Goal: Transaction & Acquisition: Purchase product/service

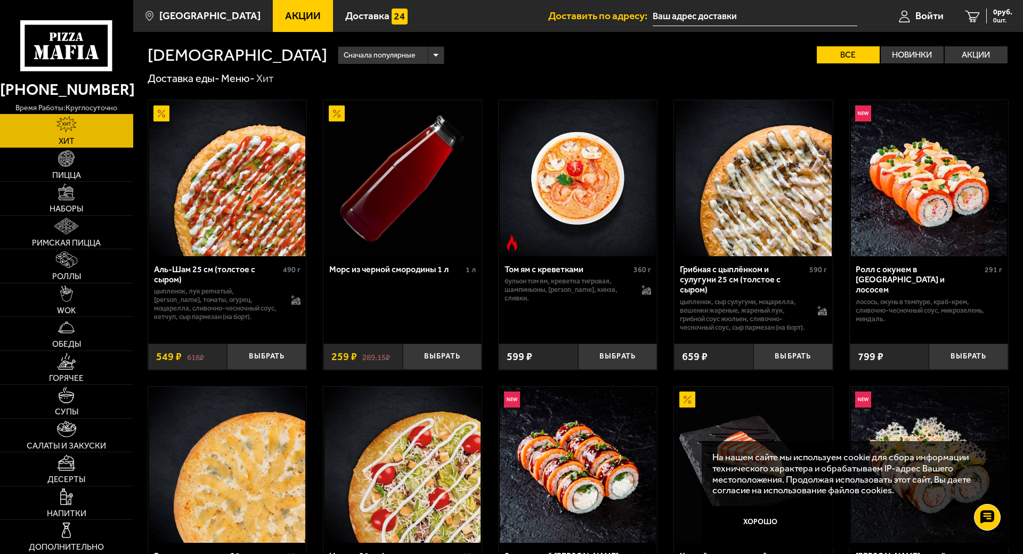
click at [199, 237] on img at bounding box center [227, 178] width 156 height 156
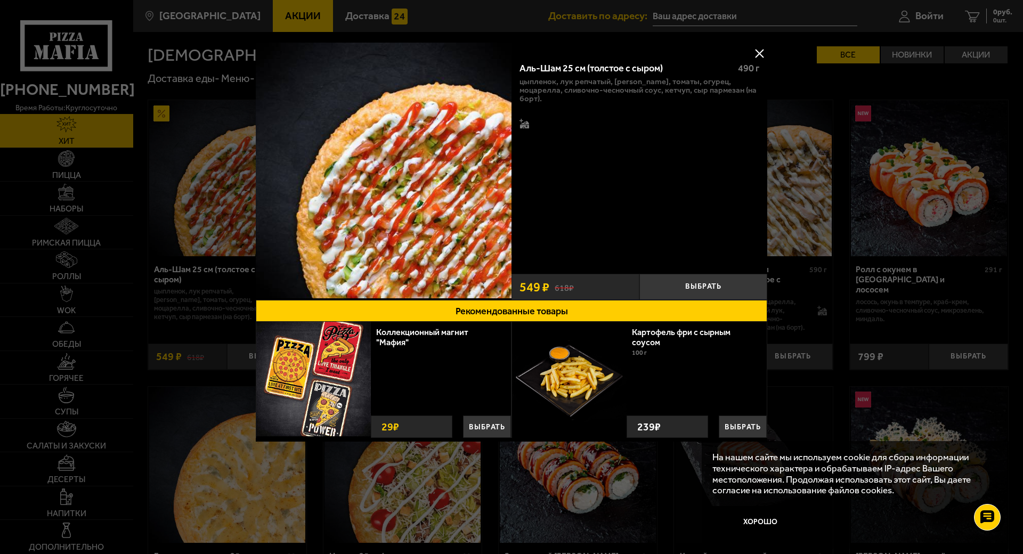
click at [832, 349] on div at bounding box center [511, 277] width 1023 height 554
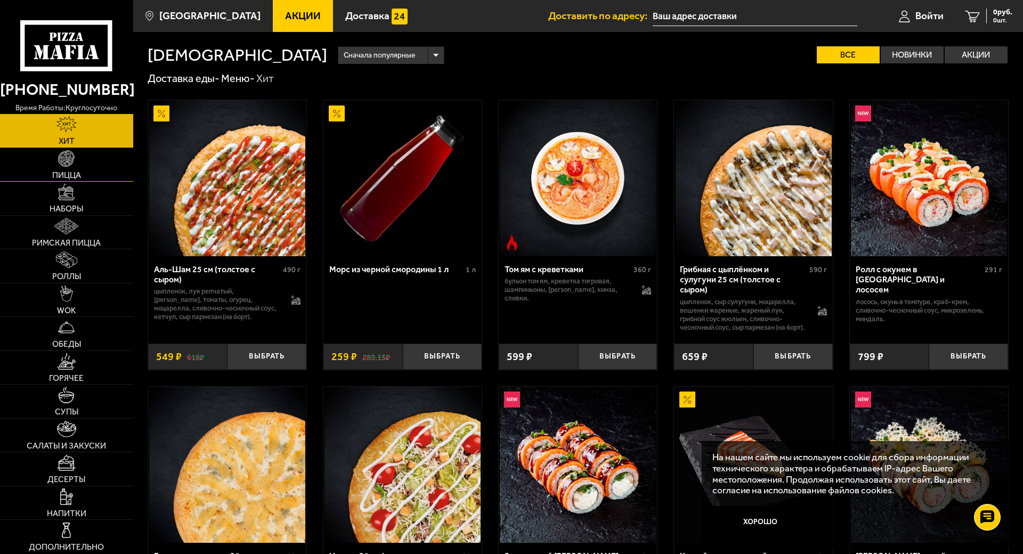
click at [84, 155] on link "Пицца" at bounding box center [66, 165] width 133 height 34
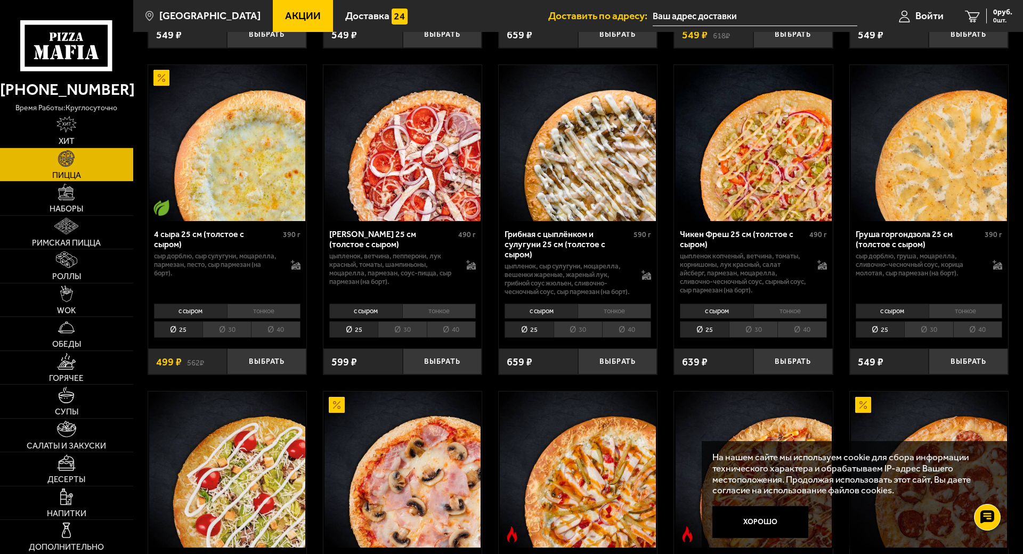
scroll to position [746, 0]
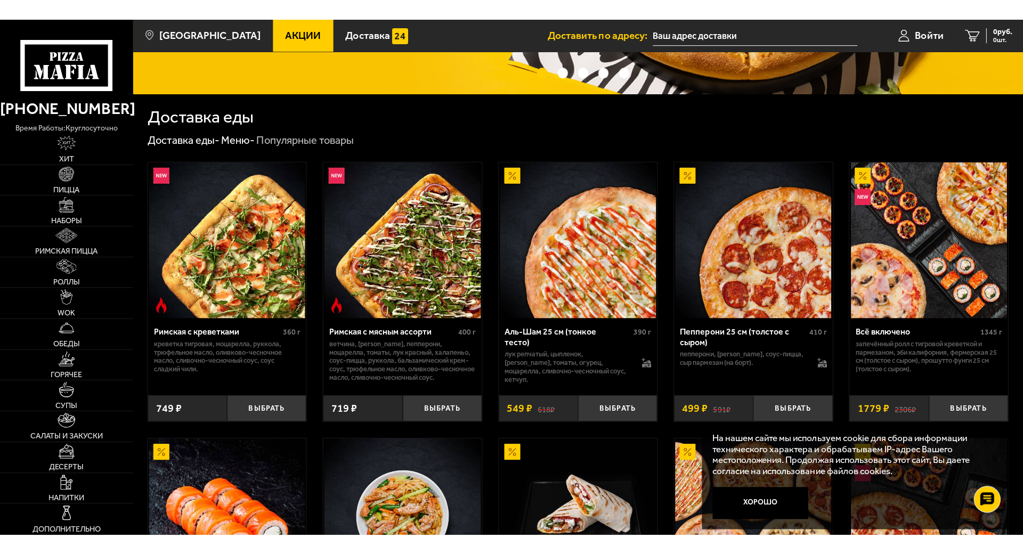
scroll to position [213, 0]
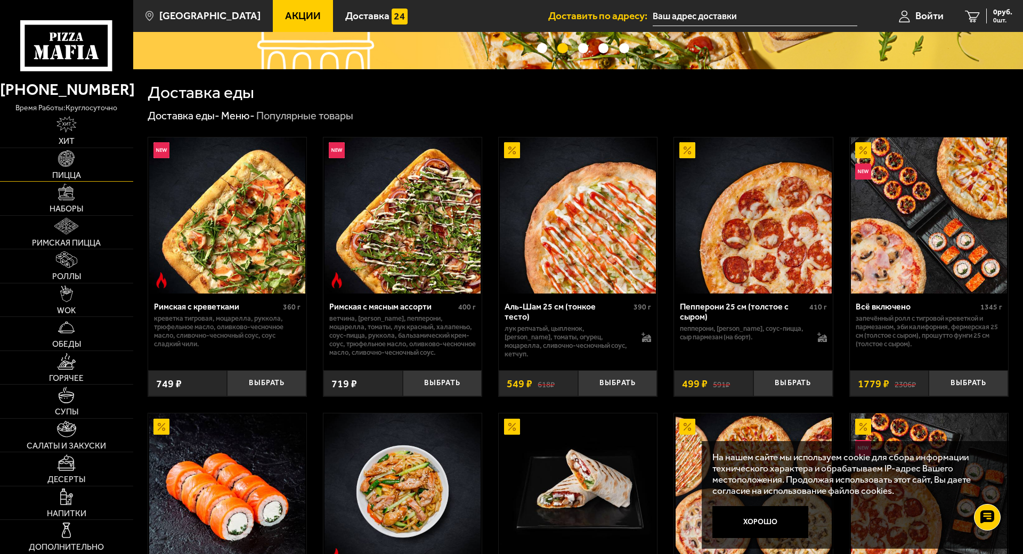
drag, startPoint x: 63, startPoint y: 149, endPoint x: 69, endPoint y: 152, distance: 6.5
click at [64, 150] on img at bounding box center [66, 158] width 17 height 17
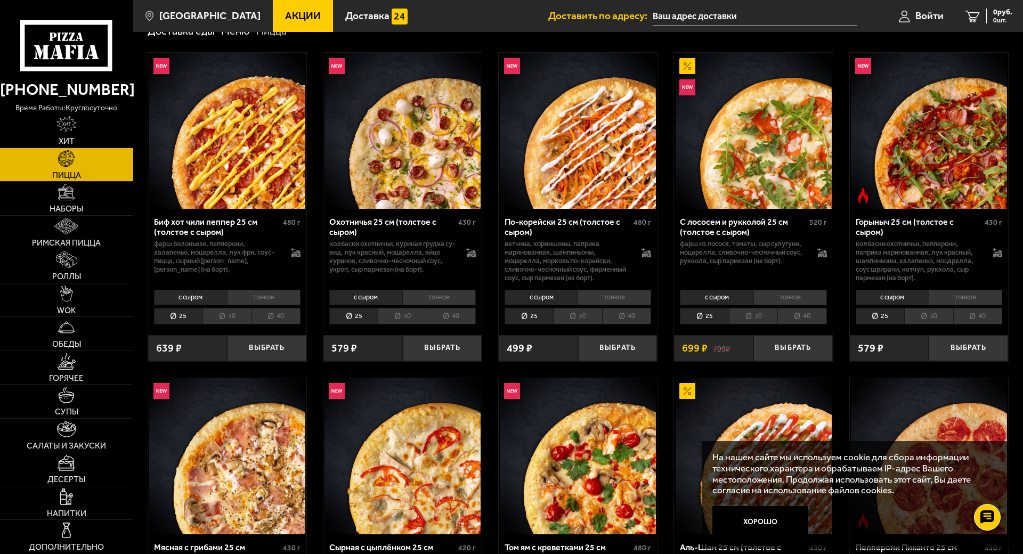
scroll to position [53, 0]
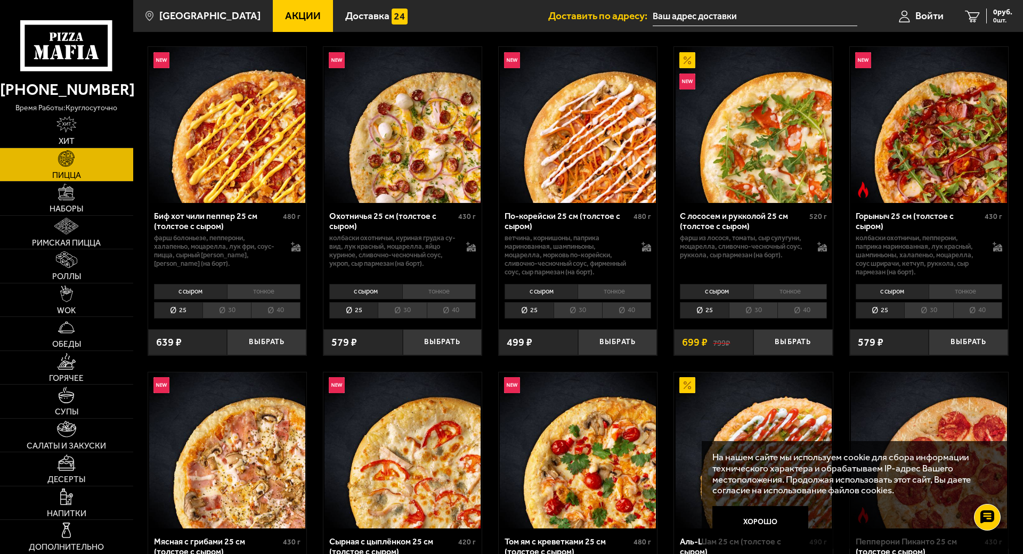
click at [230, 304] on li "30" at bounding box center [226, 310] width 48 height 17
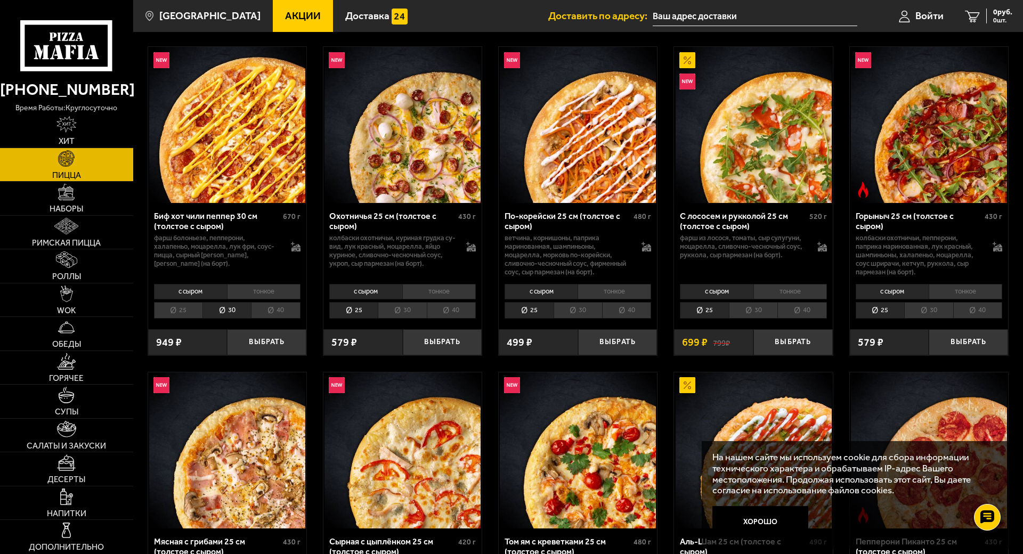
click at [193, 307] on li "25" at bounding box center [178, 310] width 48 height 17
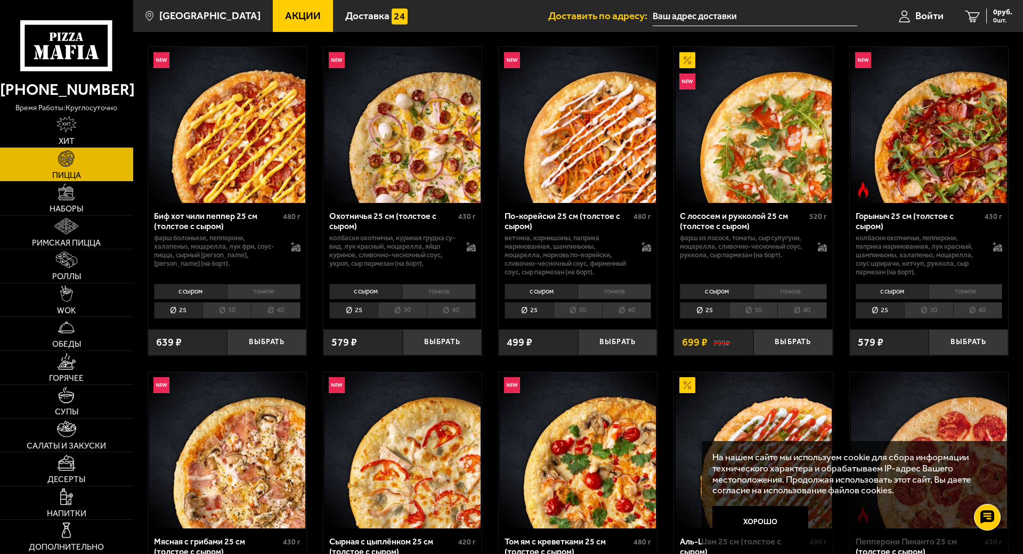
click at [73, 133] on link "Хит" at bounding box center [66, 131] width 133 height 34
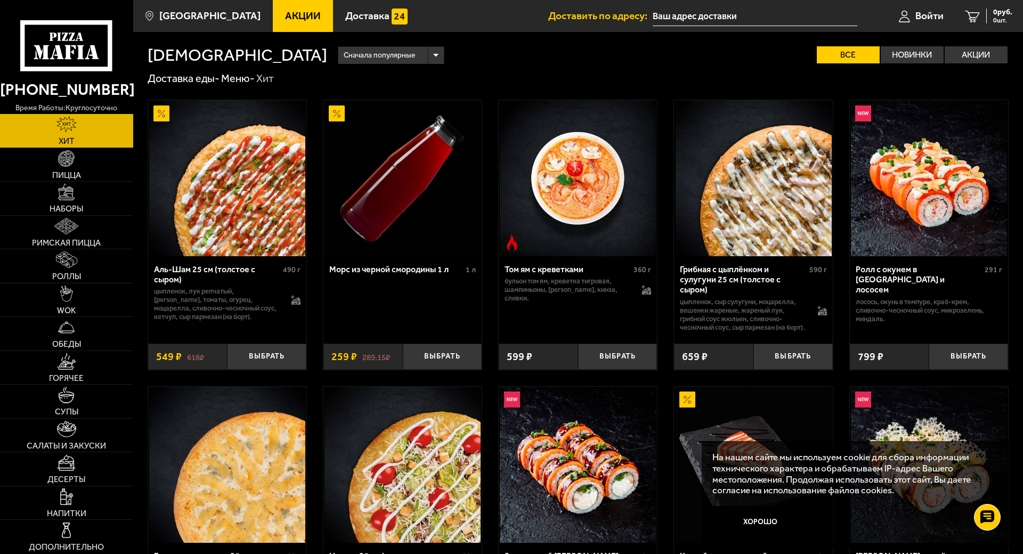
click at [235, 234] on img at bounding box center [227, 178] width 156 height 156
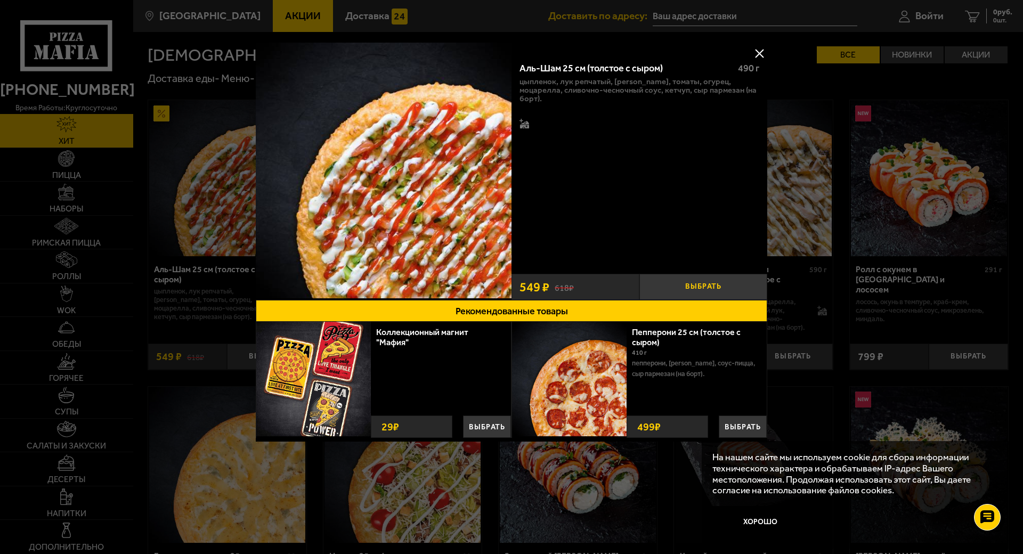
click at [689, 283] on button "Выбрать" at bounding box center [703, 287] width 128 height 26
click at [765, 46] on button at bounding box center [759, 53] width 16 height 16
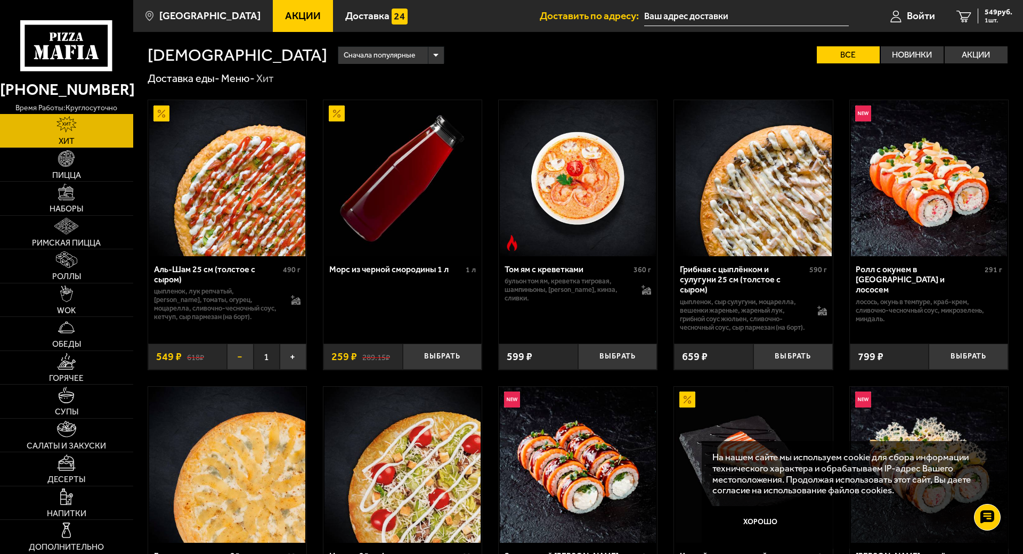
click at [242, 370] on button "−" at bounding box center [240, 357] width 26 height 26
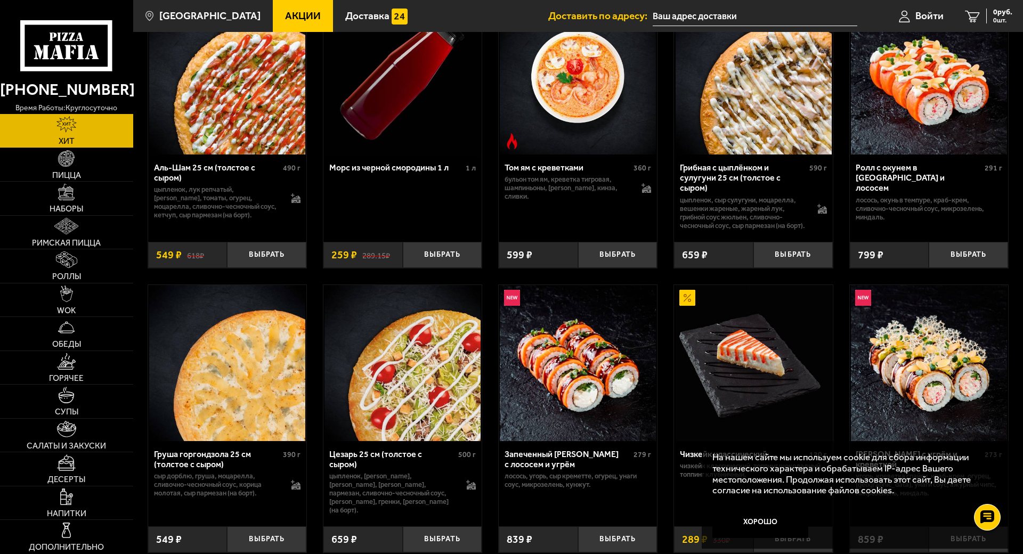
scroll to position [53, 0]
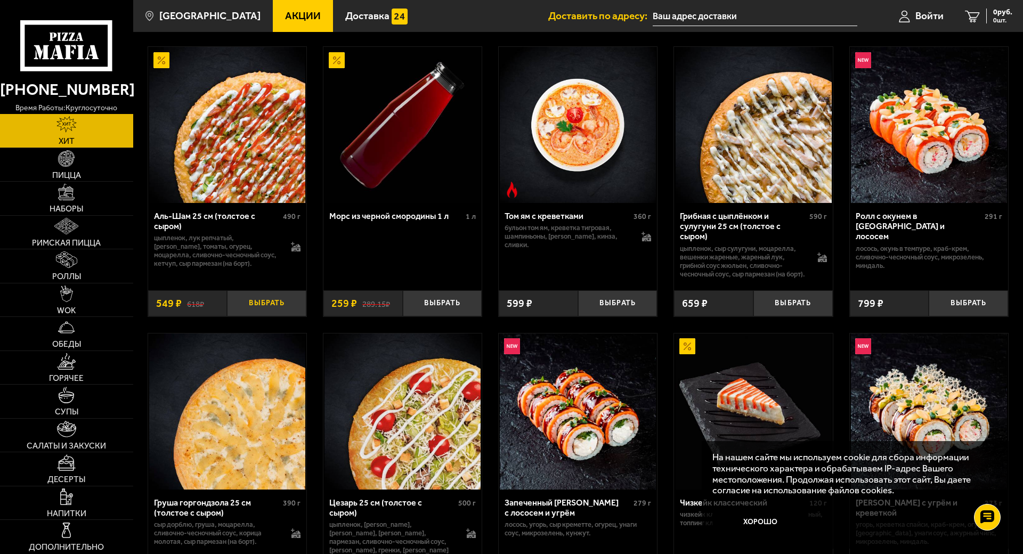
click at [284, 308] on button "Выбрать" at bounding box center [266, 303] width 79 height 26
click at [295, 315] on button "+" at bounding box center [293, 303] width 26 height 26
click at [238, 313] on button "−" at bounding box center [240, 303] width 26 height 26
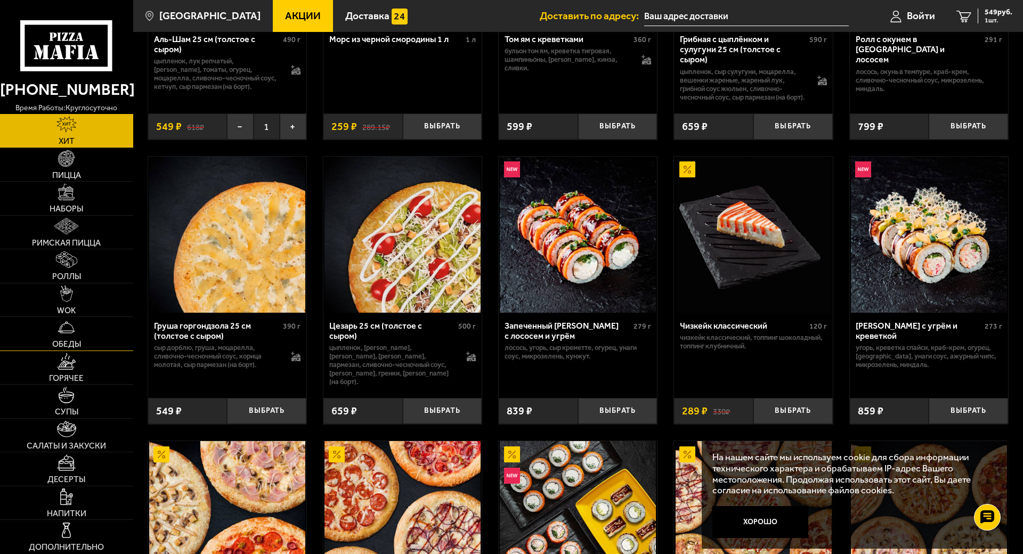
scroll to position [266, 0]
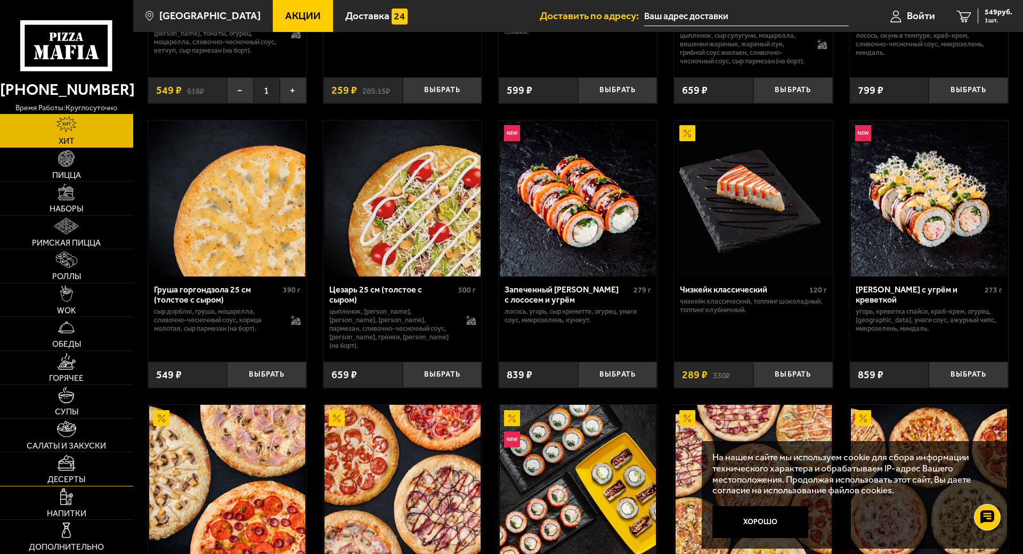
click at [74, 454] on img at bounding box center [66, 462] width 19 height 17
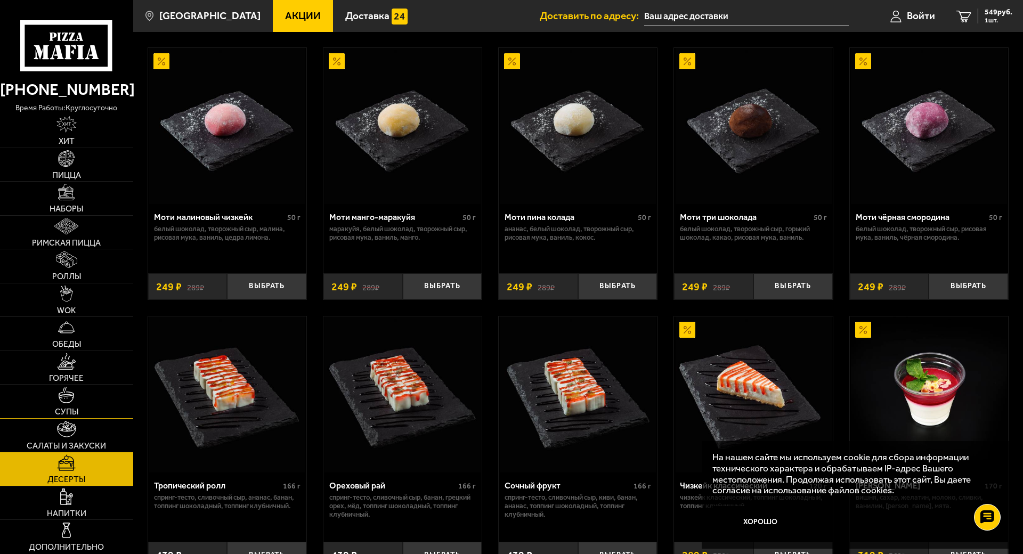
scroll to position [107, 0]
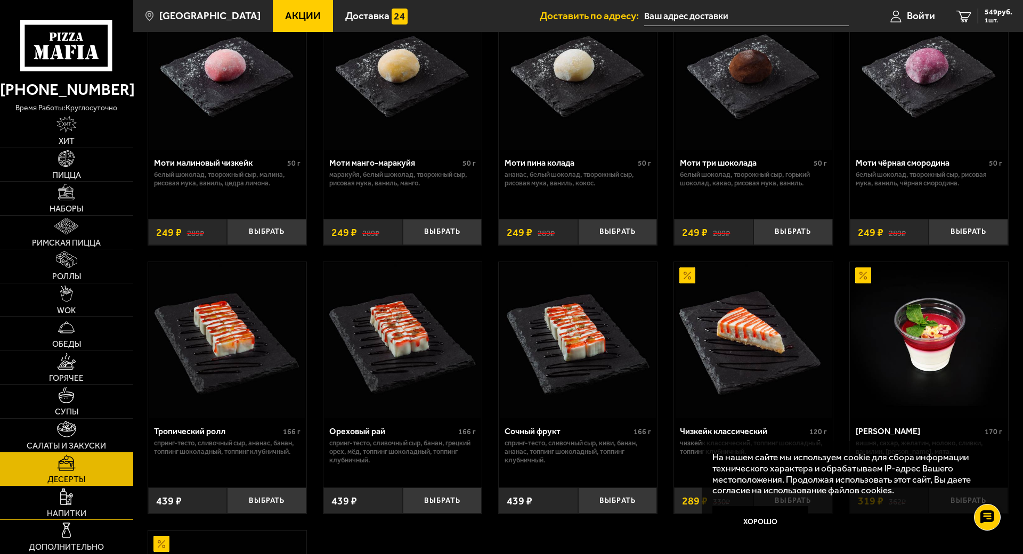
click at [72, 489] on img at bounding box center [66, 497] width 13 height 17
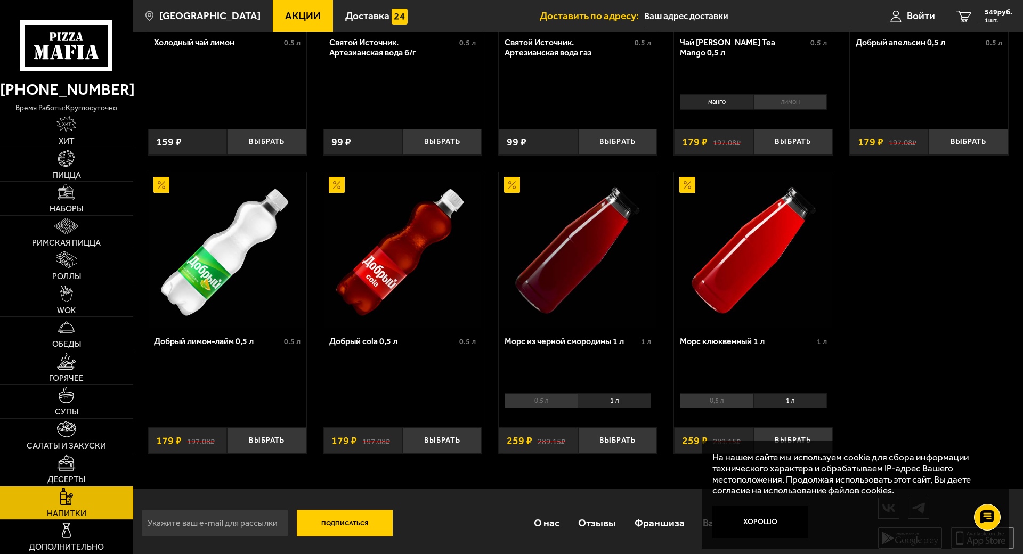
scroll to position [540, 0]
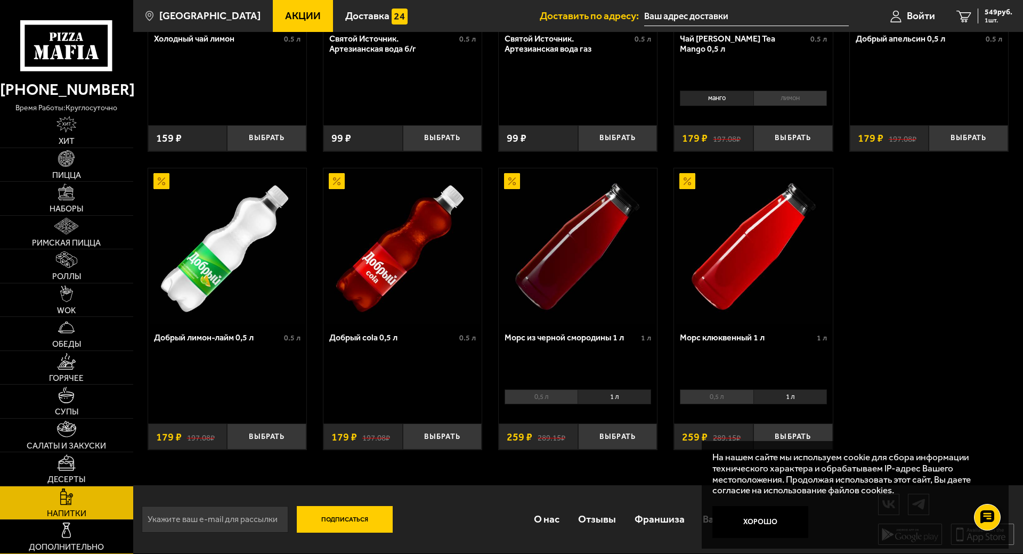
click at [78, 513] on link "Дополнительно" at bounding box center [66, 537] width 133 height 34
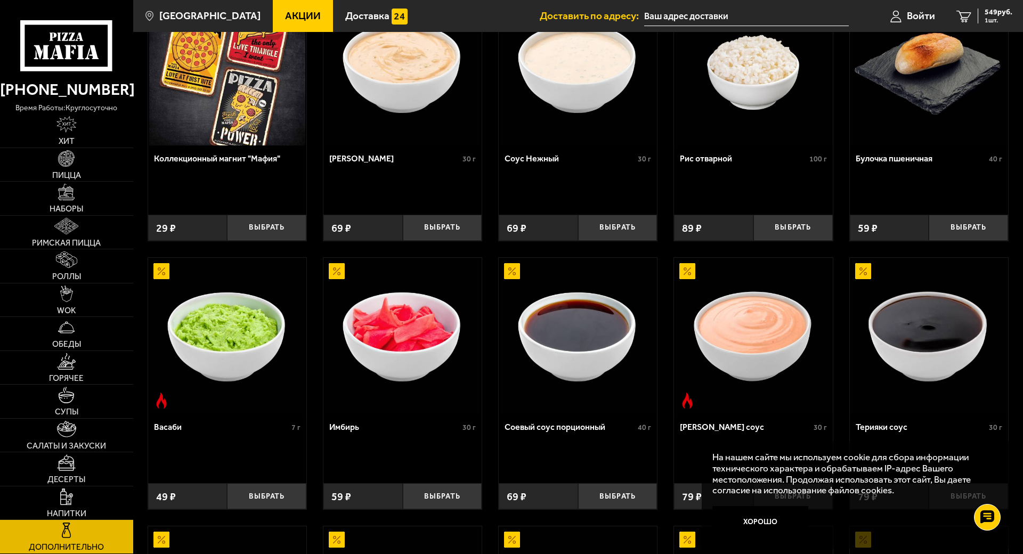
scroll to position [53, 0]
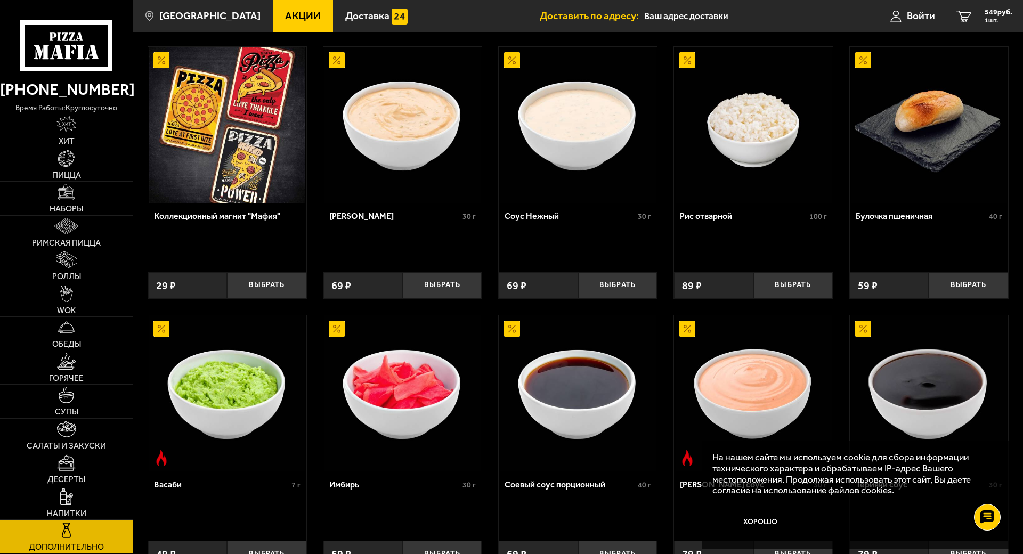
click at [51, 249] on link "Роллы" at bounding box center [66, 266] width 133 height 34
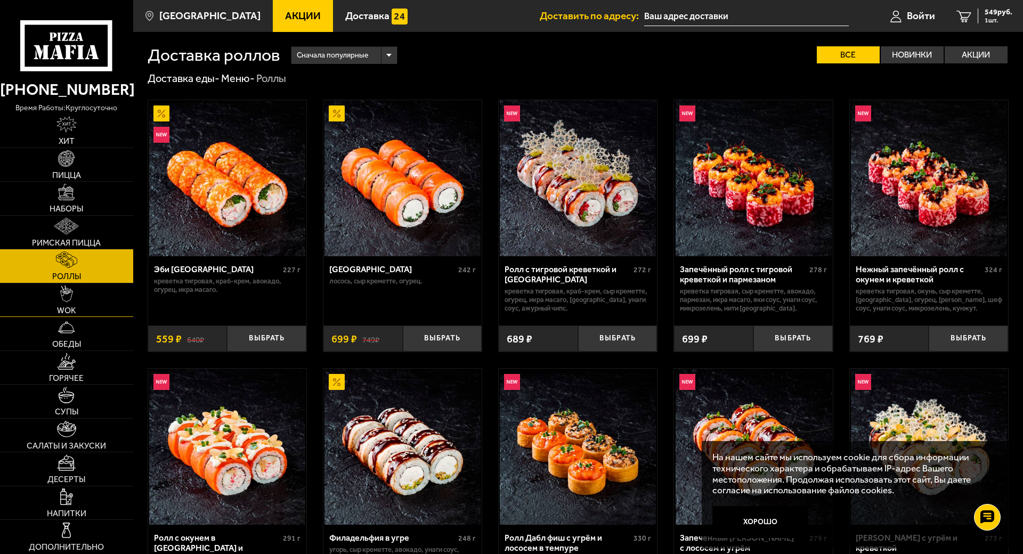
click at [78, 283] on link "WOK" at bounding box center [66, 300] width 133 height 34
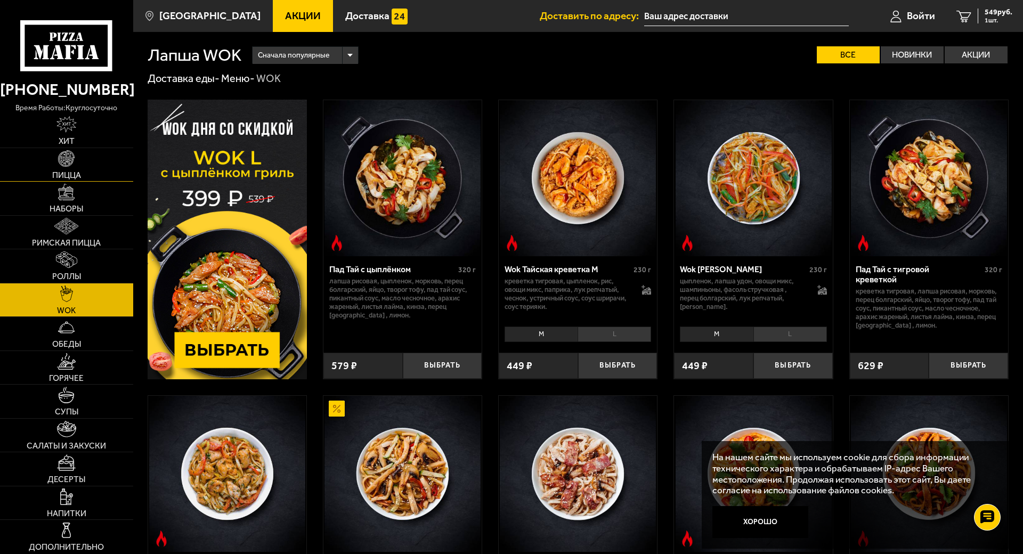
click at [60, 172] on span "Пицца" at bounding box center [66, 175] width 29 height 9
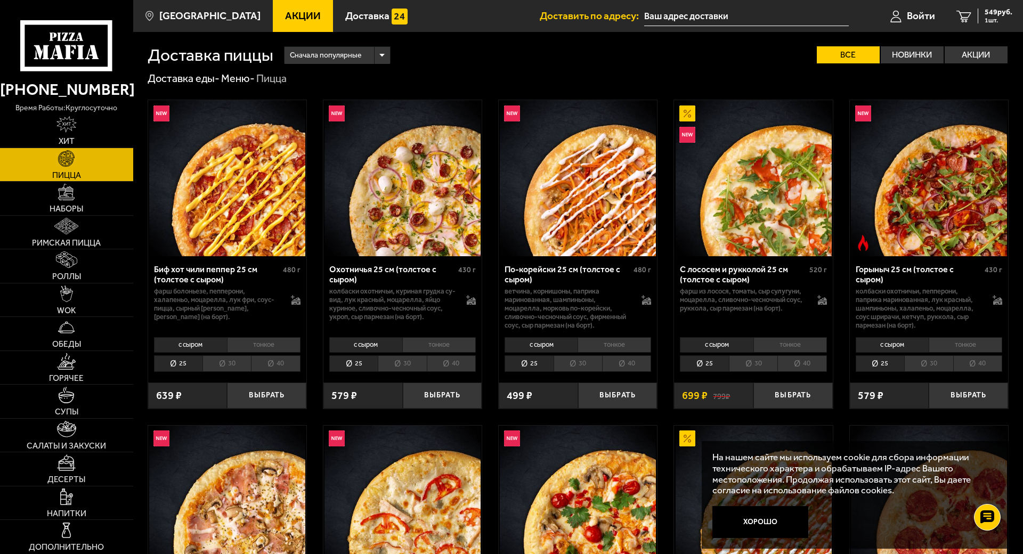
click at [221, 359] on li "30" at bounding box center [226, 363] width 48 height 17
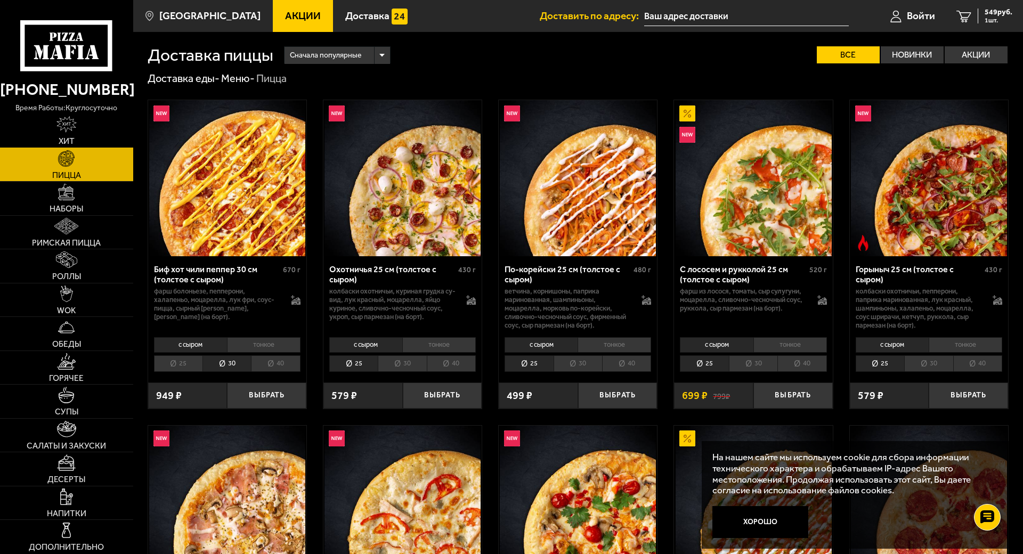
click at [45, 126] on link "Хит" at bounding box center [66, 131] width 133 height 34
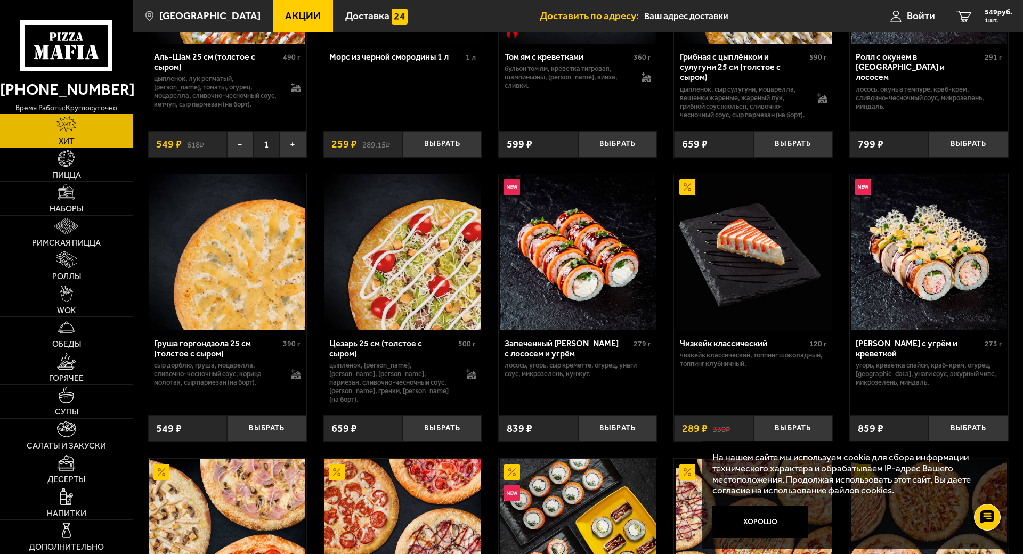
scroll to position [213, 0]
click at [978, 15] on div "549 руб. 1 шт." at bounding box center [995, 16] width 35 height 15
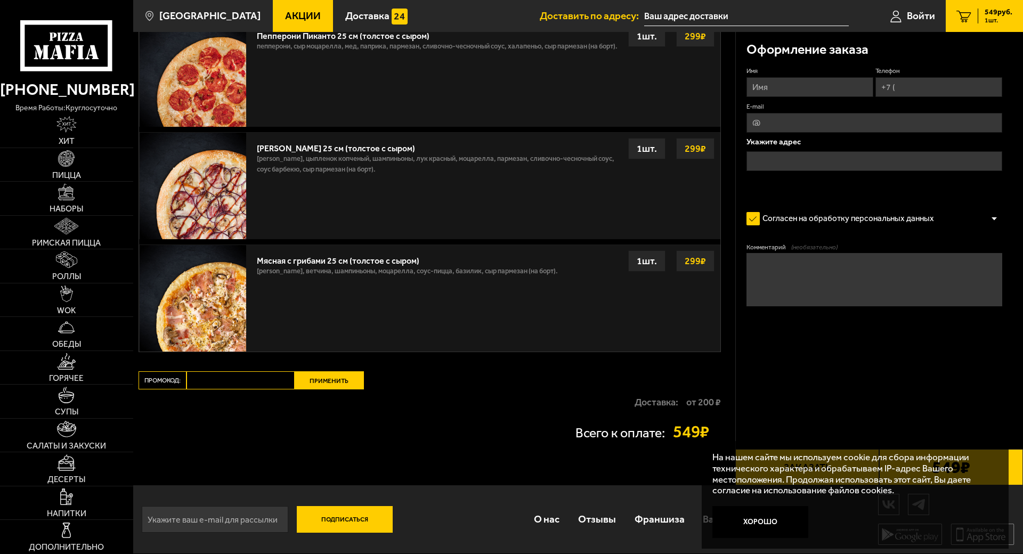
scroll to position [334, 0]
click at [630, 426] on div "Ваш заказ Очистить корзину Доставка еды - Корзина Аль-Шам 25 см (толстое с сыро…" at bounding box center [434, 111] width 602 height 747
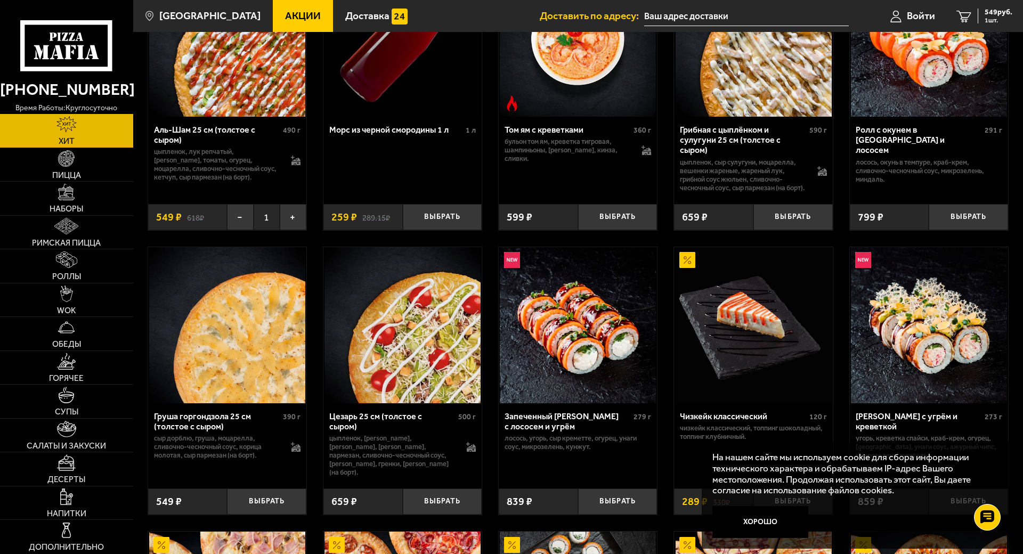
scroll to position [107, 0]
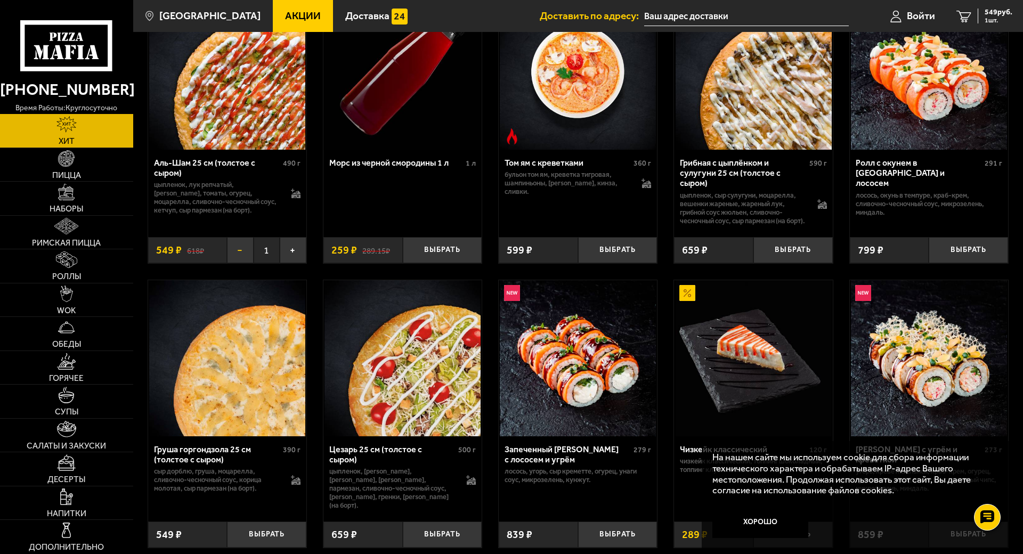
click at [238, 258] on button "−" at bounding box center [240, 250] width 26 height 26
click at [201, 254] on s "618 ₽" at bounding box center [195, 250] width 17 height 11
click at [229, 90] on img at bounding box center [227, 72] width 156 height 156
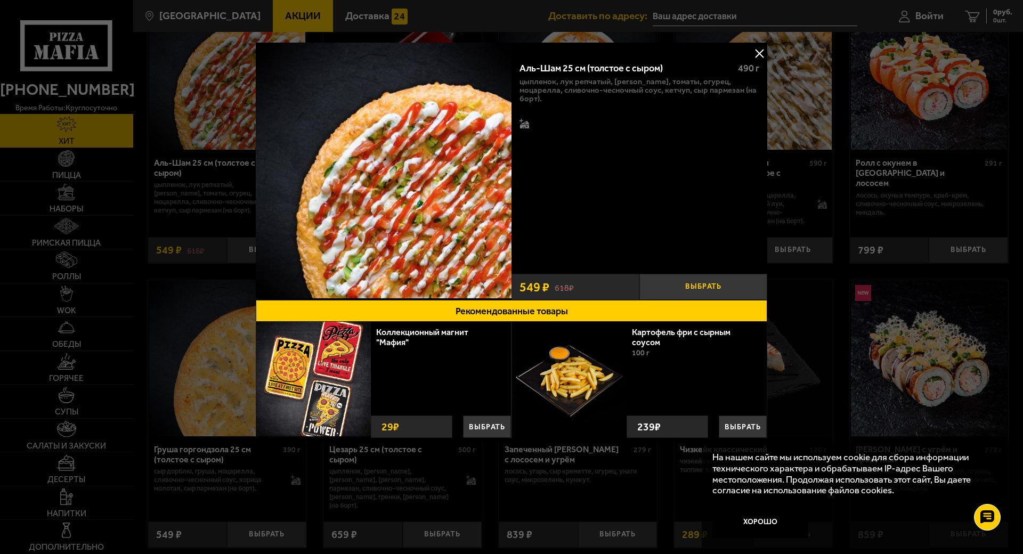
click at [679, 295] on button "Выбрать" at bounding box center [703, 287] width 128 height 26
click at [825, 280] on div at bounding box center [511, 277] width 1023 height 554
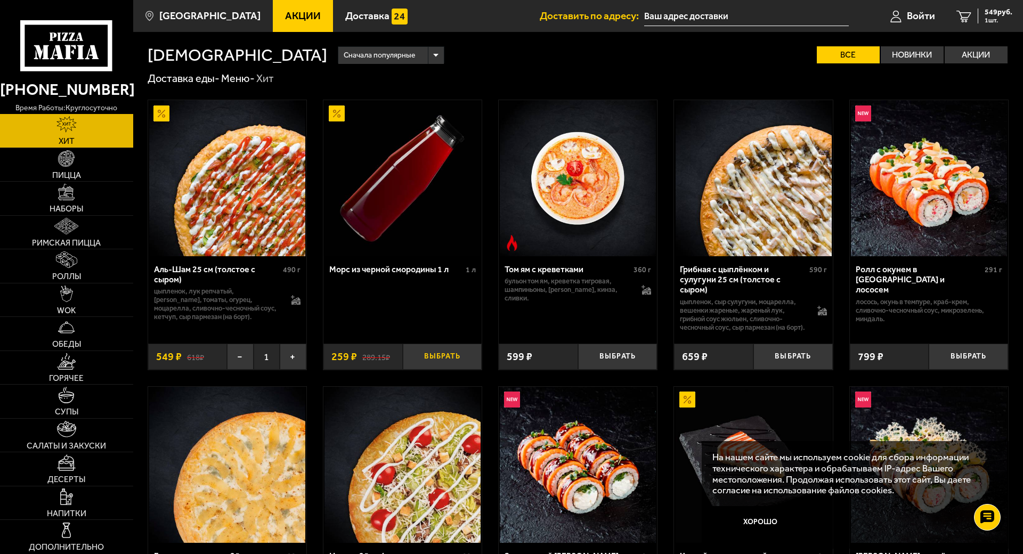
click at [432, 365] on button "Выбрать" at bounding box center [442, 357] width 79 height 26
click at [989, 24] on link "2 808 руб. 2 шт." at bounding box center [984, 16] width 77 height 32
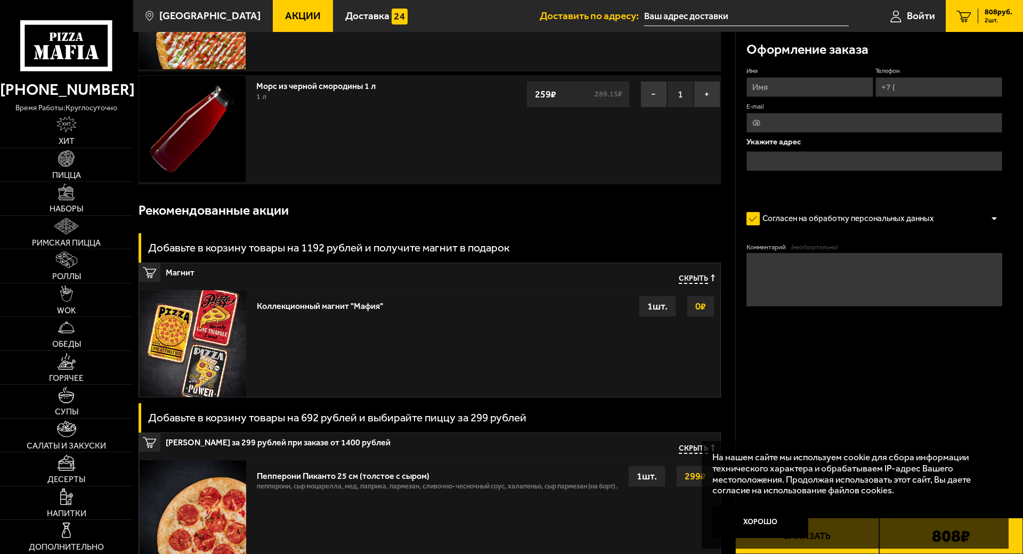
scroll to position [160, 0]
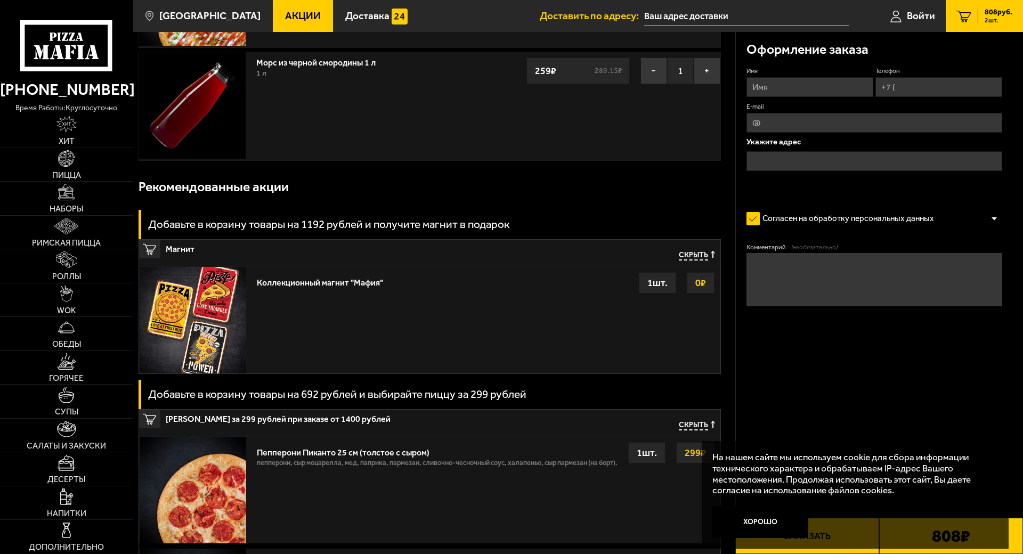
click at [824, 506] on div "На нашем сайте мы используем cookie для сбора информации технического характера…" at bounding box center [855, 495] width 307 height 108
click at [969, 495] on div "На нашем сайте мы используем cookie для сбора информации технического характера…" at bounding box center [855, 495] width 307 height 108
click at [783, 506] on button "Хорошо" at bounding box center [760, 522] width 96 height 32
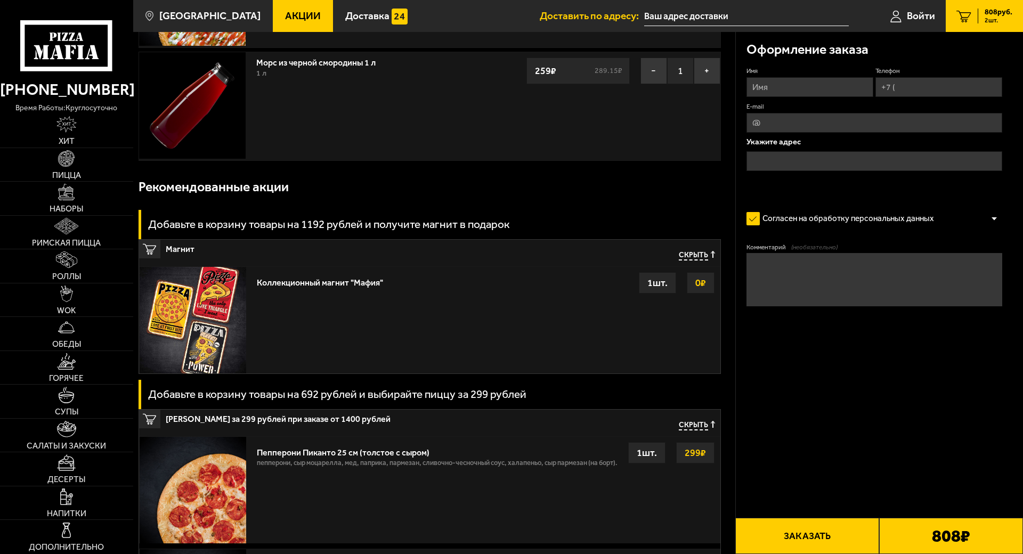
drag, startPoint x: 847, startPoint y: 491, endPoint x: 823, endPoint y: 379, distance: 114.5
click at [823, 401] on div "Оформление заказа Имя Телефон E-mail Укажите адрес Согласен на обработку персон…" at bounding box center [879, 387] width 288 height 1030
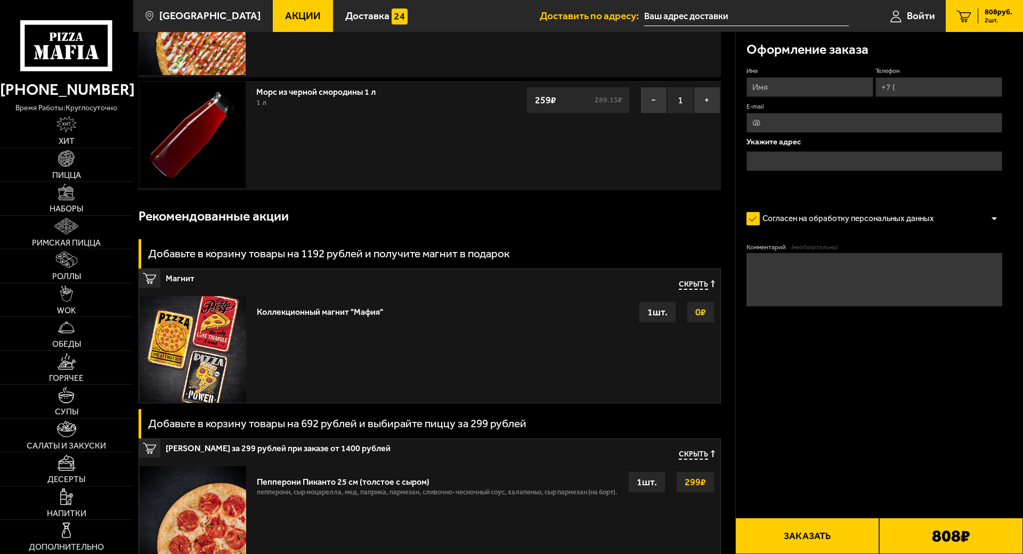
scroll to position [0, 0]
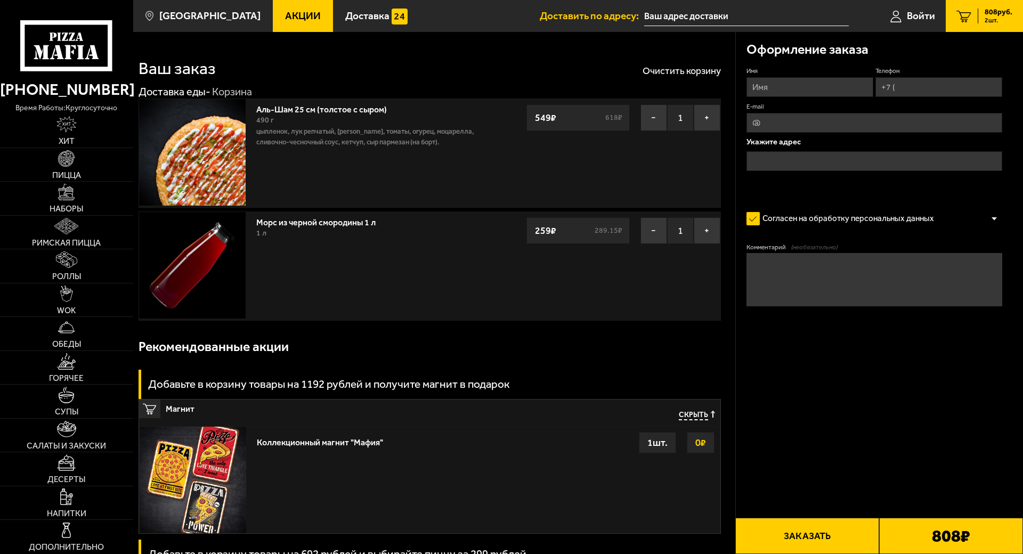
click at [809, 91] on input "Имя" at bounding box center [809, 87] width 127 height 20
type input "Майоров Матвей Максимович"
type input "+7 (951) 430-58-89"
type input "Trukfit1@yandex.ru"
type input "Матвей"
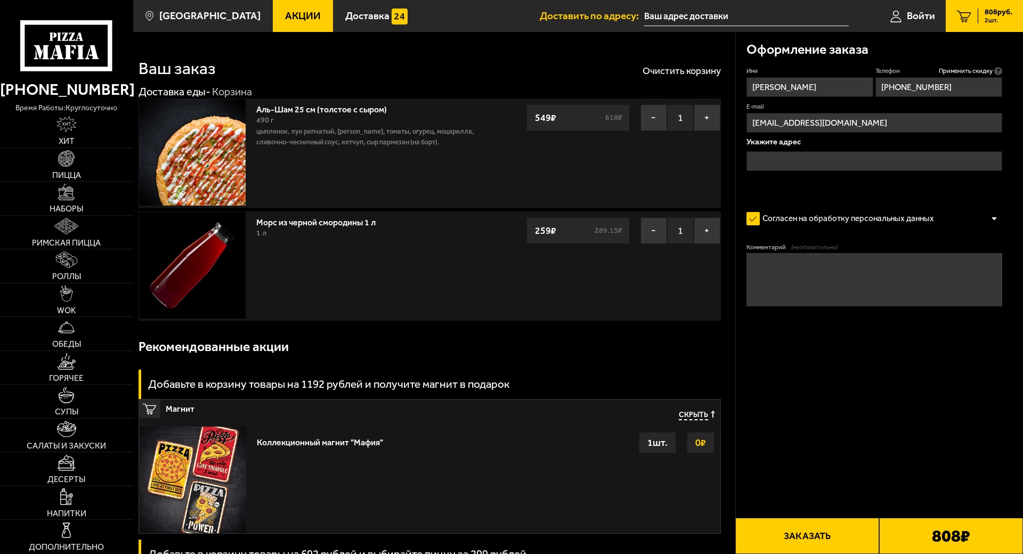
click at [874, 157] on input "text" at bounding box center [874, 161] width 256 height 20
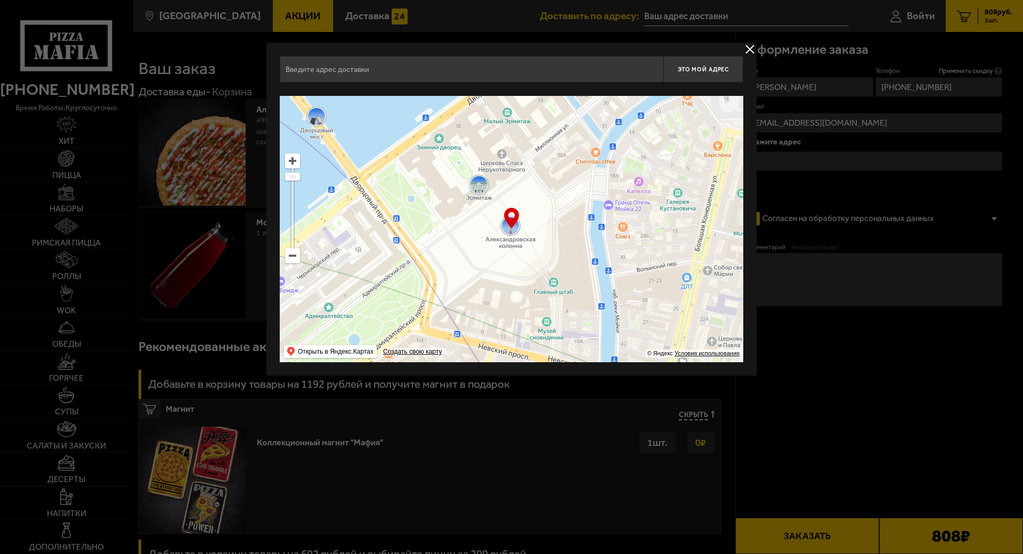
click at [455, 73] on input "text" at bounding box center [472, 69] width 384 height 27
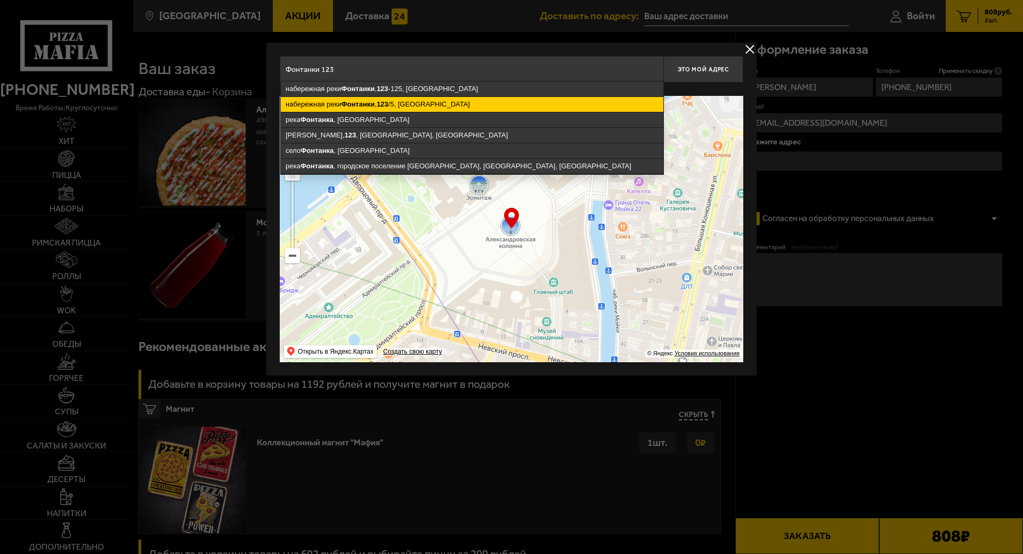
click at [427, 107] on ymaps "набережная реки Фонтанки , 123 /5, Санкт-Петербург" at bounding box center [472, 104] width 383 height 15
type input "Санкт-Петербург, набережная реки Фонтанки, 123/5"
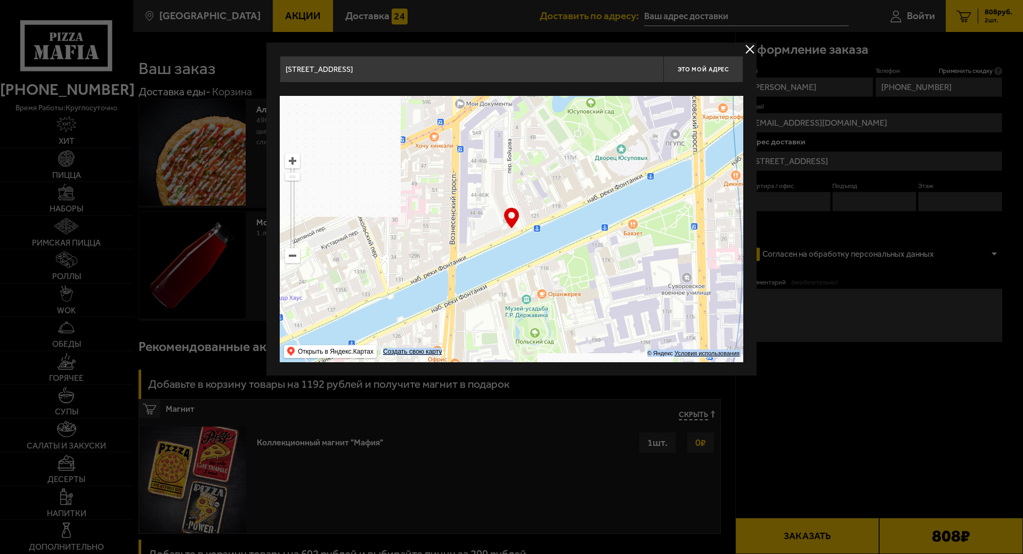
drag, startPoint x: 513, startPoint y: 221, endPoint x: 501, endPoint y: 227, distance: 13.4
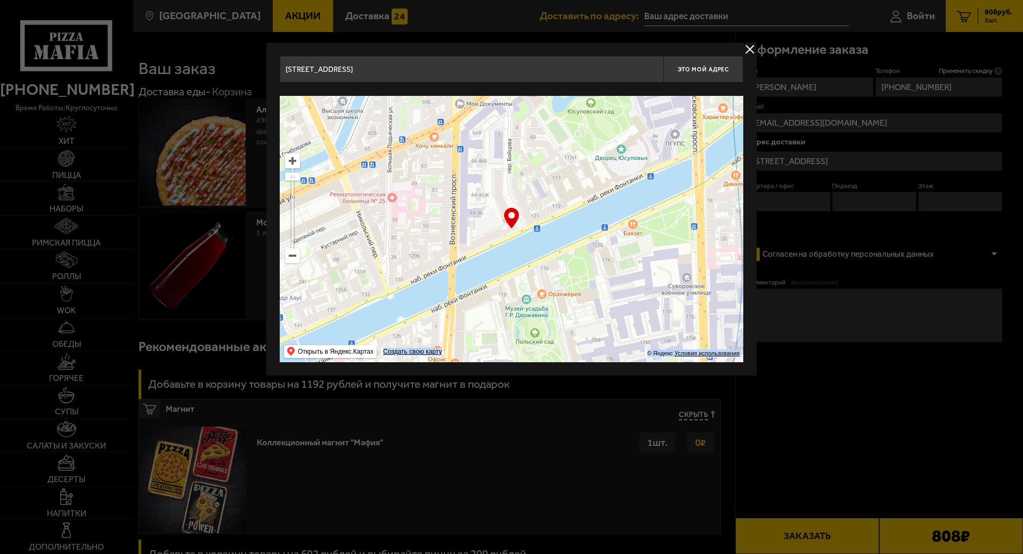
click at [501, 227] on div "… © Яндекс Условия использования Открыть в Яндекс.Картах Создать свою карту" at bounding box center [512, 229] width 464 height 266
drag, startPoint x: 540, startPoint y: 248, endPoint x: 523, endPoint y: 220, distance: 32.8
click at [535, 242] on ymaps at bounding box center [512, 229] width 464 height 266
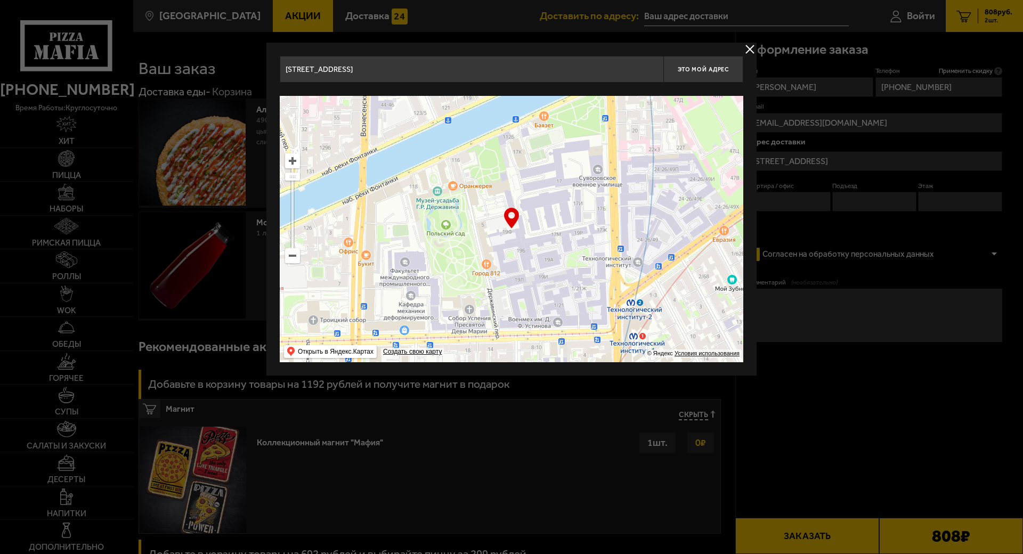
click at [537, 76] on input "Санкт-Петербург, набережная реки Фонтанки, 123/5" at bounding box center [472, 69] width 384 height 27
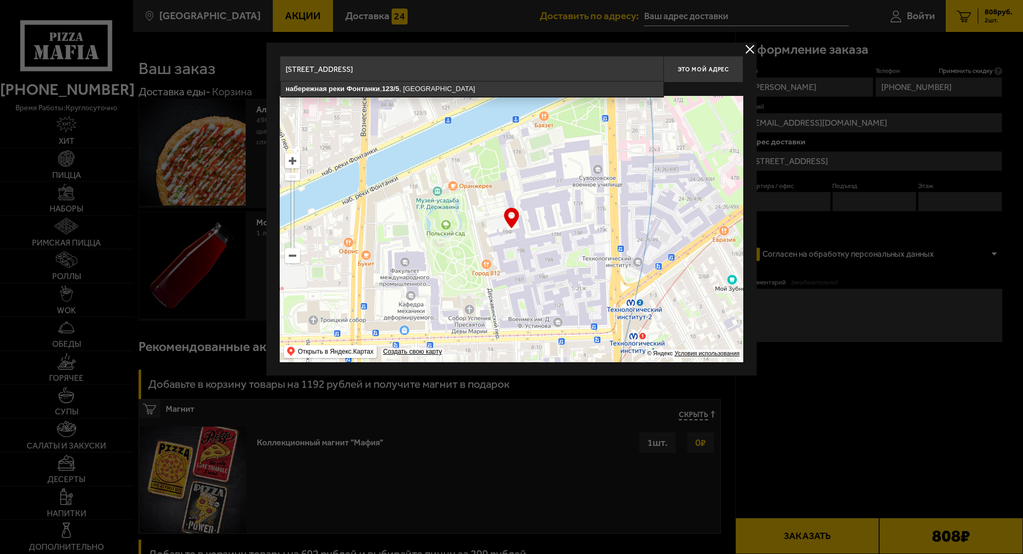
type input "Московский проспект, 19Ф"
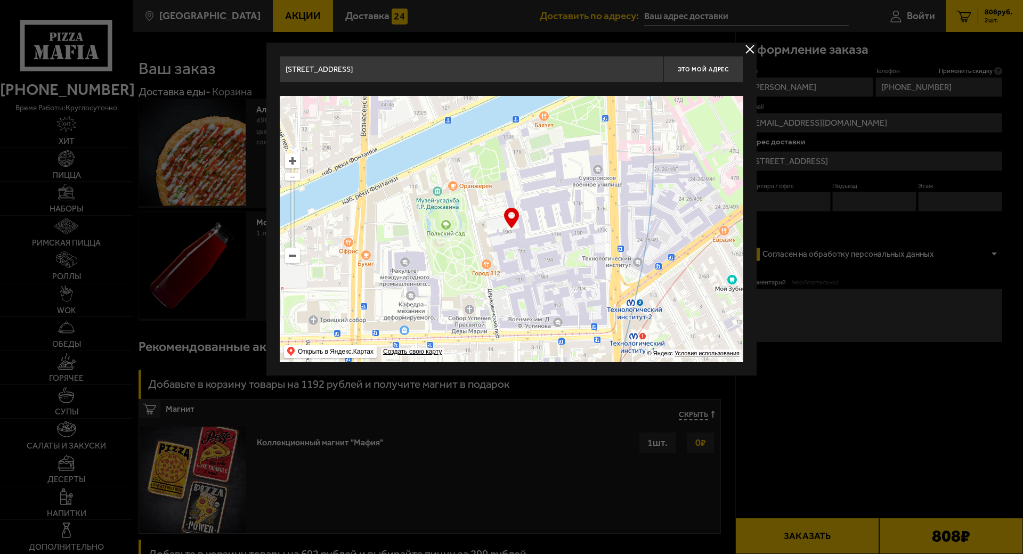
drag, startPoint x: 425, startPoint y: 75, endPoint x: 247, endPoint y: 62, distance: 178.4
click at [247, 61] on main "Санкт-Петербург Все Акции Доставка Личный кабинет Акции Доставка Доставить по а…" at bounding box center [578, 565] width 890 height 1130
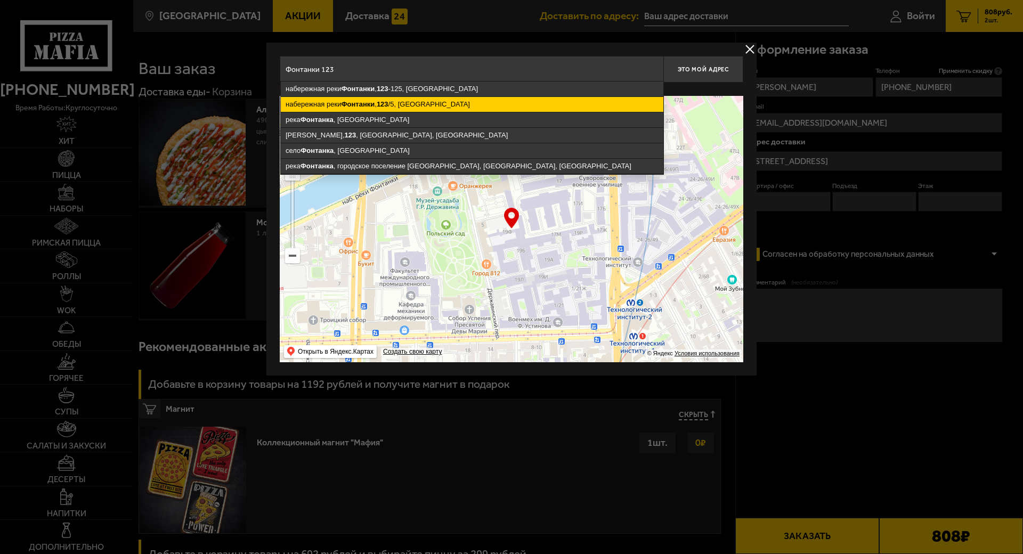
click at [427, 103] on ymaps "набережная реки Фонтанки , 123 /5, Санкт-Петербург" at bounding box center [472, 104] width 383 height 15
type input "Санкт-Петербург, набережная реки Фонтанки, 123/5"
type input "[STREET_ADDRESS]"
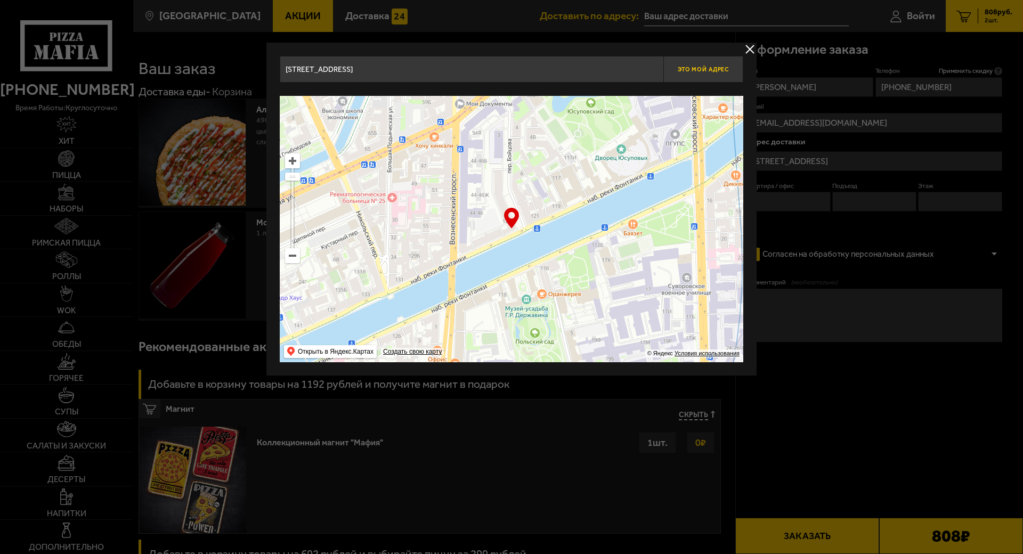
click at [696, 75] on button "Это мой адрес" at bounding box center [703, 69] width 80 height 27
type input "[STREET_ADDRESS]"
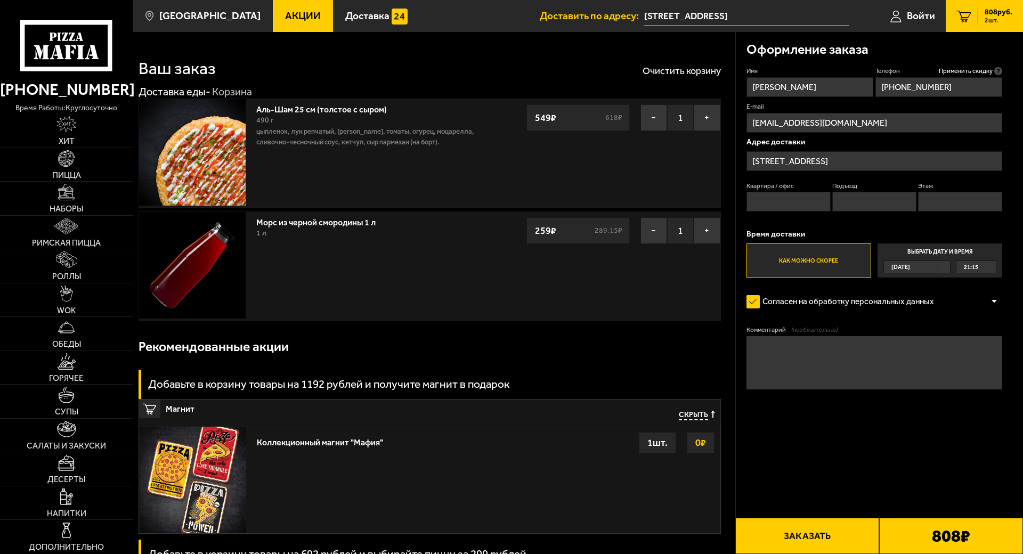
click at [869, 352] on textarea "Комментарий (необязательно)" at bounding box center [874, 362] width 256 height 53
type textarea "вход напротив реки"
click at [818, 513] on button "Заказать" at bounding box center [807, 536] width 144 height 36
click at [791, 205] on input "Квартира / офис" at bounding box center [788, 202] width 84 height 20
type input "1"
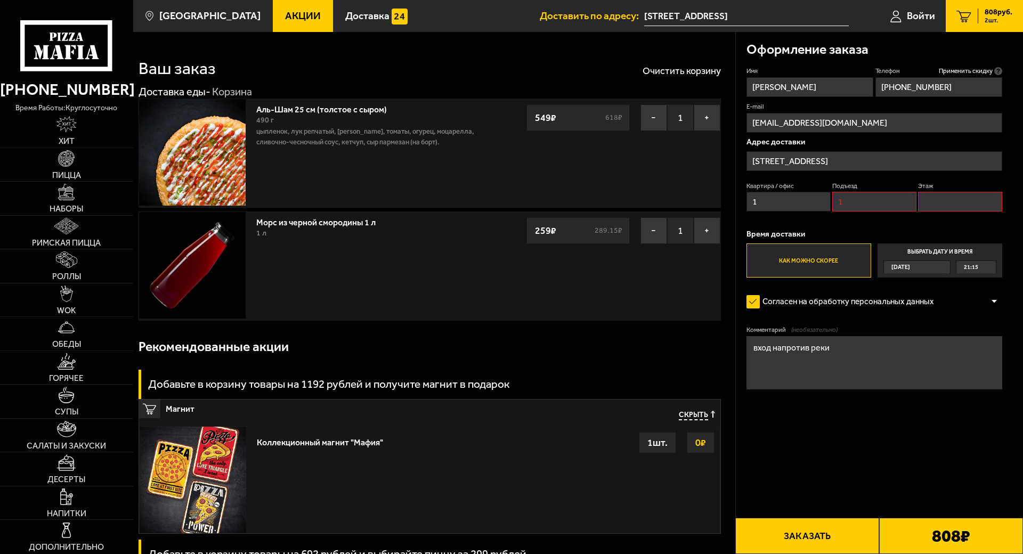
click at [857, 206] on input "1" at bounding box center [874, 202] width 84 height 20
type input "1"
click at [927, 204] on input "Этаж" at bounding box center [960, 202] width 84 height 20
type input "1"
click at [790, 206] on input "1" at bounding box center [788, 202] width 84 height 20
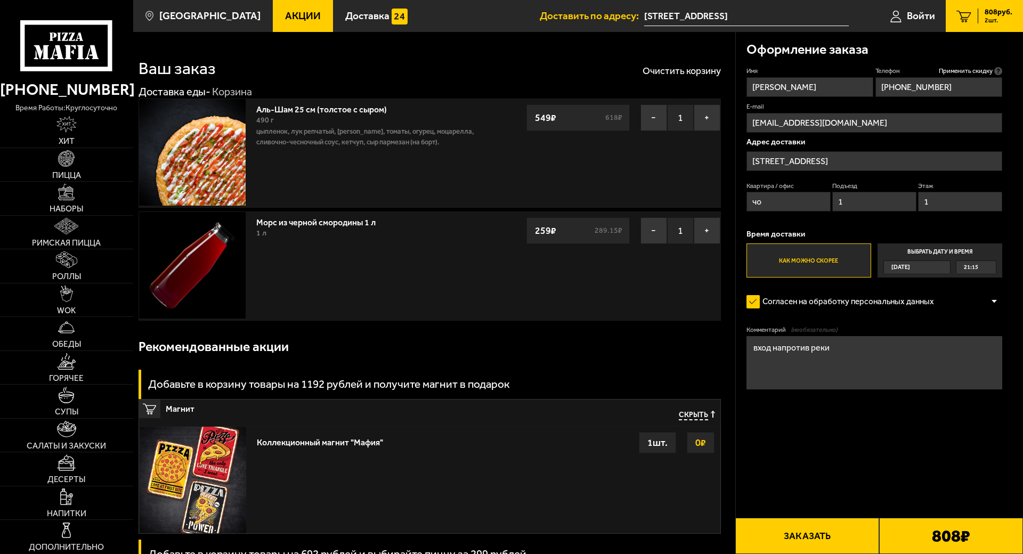
type input "ч"
type input "1"
click at [843, 348] on textarea "вход напротив реки" at bounding box center [874, 362] width 256 height 53
click at [814, 359] on textarea "вход напротив реки, позволнить как будете подьезжать, встречу у входа" at bounding box center [874, 362] width 256 height 53
type textarea "вход напротив реки, позволнить как будете подьезжать, встречу у входа"
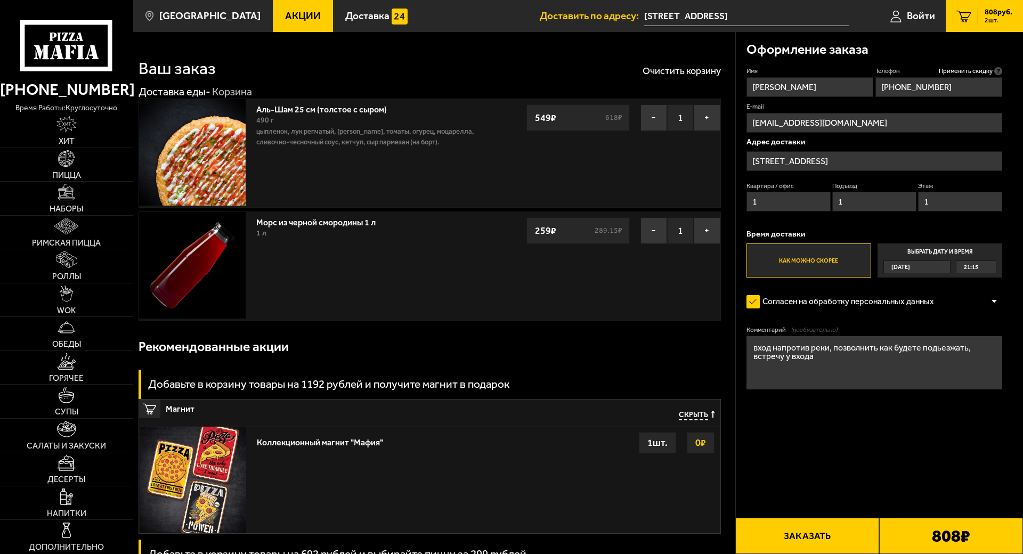
click at [794, 513] on button "Заказать" at bounding box center [807, 536] width 144 height 36
click at [779, 513] on button "Заказать" at bounding box center [807, 536] width 144 height 36
click at [784, 209] on input "1" at bounding box center [788, 202] width 84 height 20
click at [874, 204] on input "1" at bounding box center [874, 202] width 84 height 20
click at [949, 205] on input "1" at bounding box center [960, 202] width 84 height 20
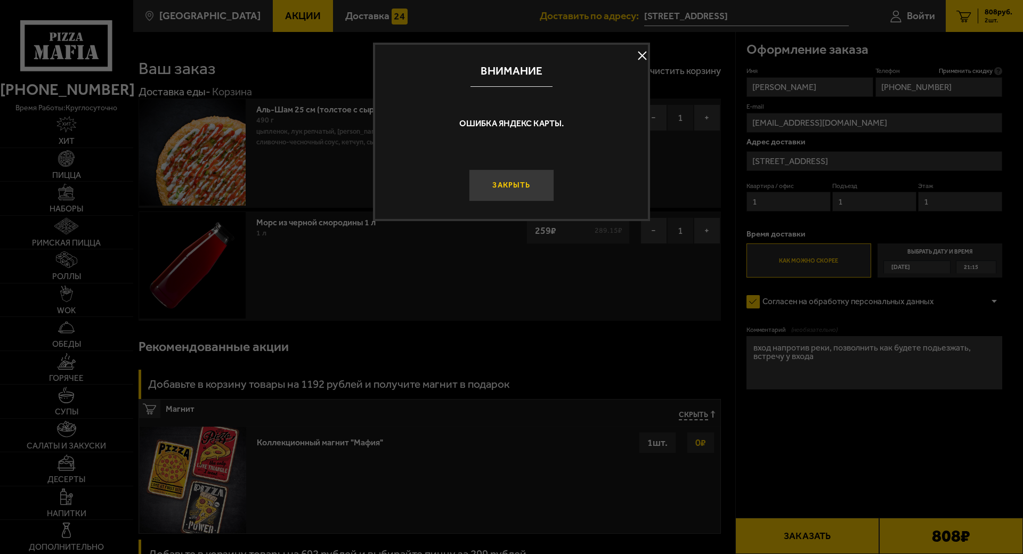
click at [525, 194] on button "Закрыть" at bounding box center [511, 185] width 85 height 32
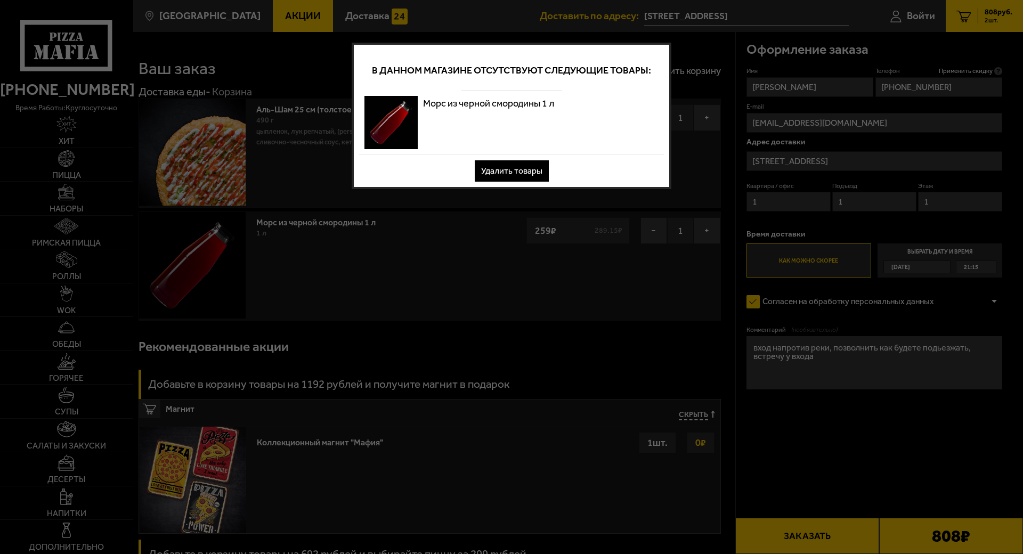
click at [527, 178] on button "Удалить товары" at bounding box center [512, 170] width 74 height 21
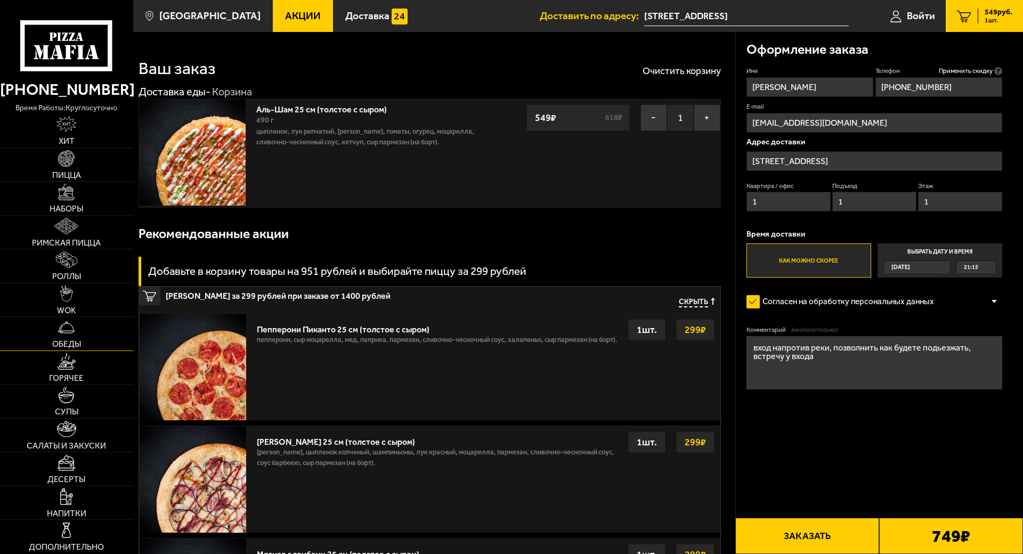
click at [77, 317] on link "Обеды" at bounding box center [66, 334] width 133 height 34
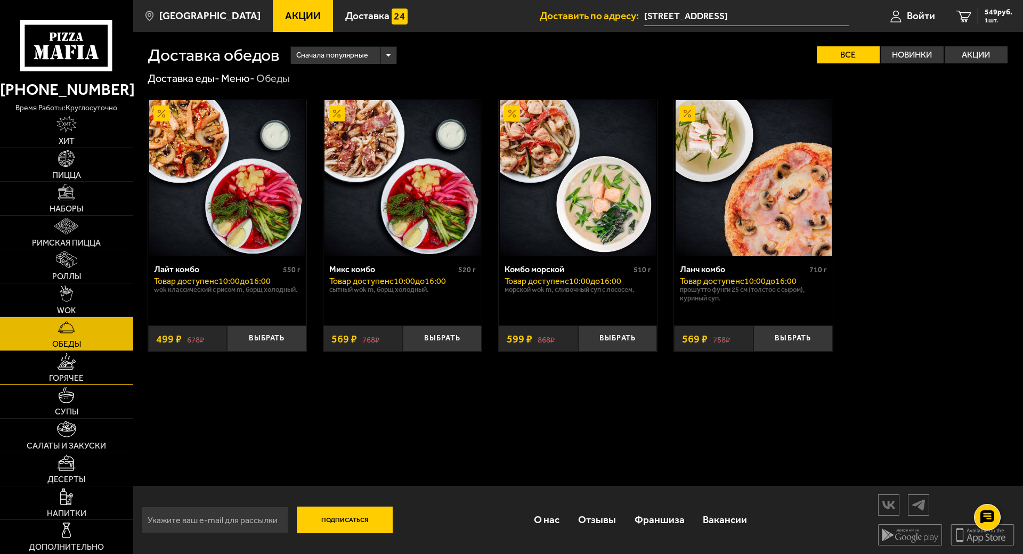
click at [73, 353] on img at bounding box center [66, 361] width 19 height 17
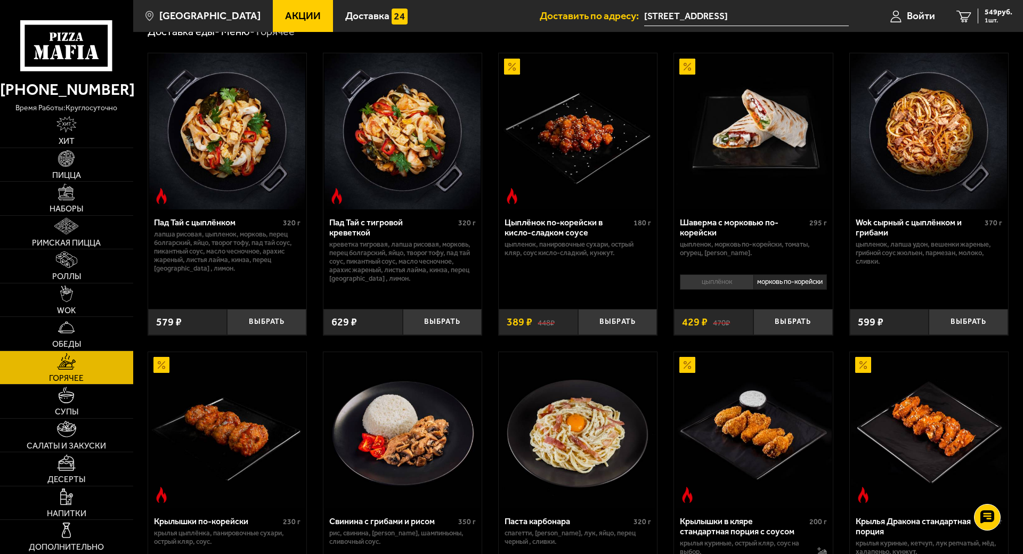
scroll to position [53, 0]
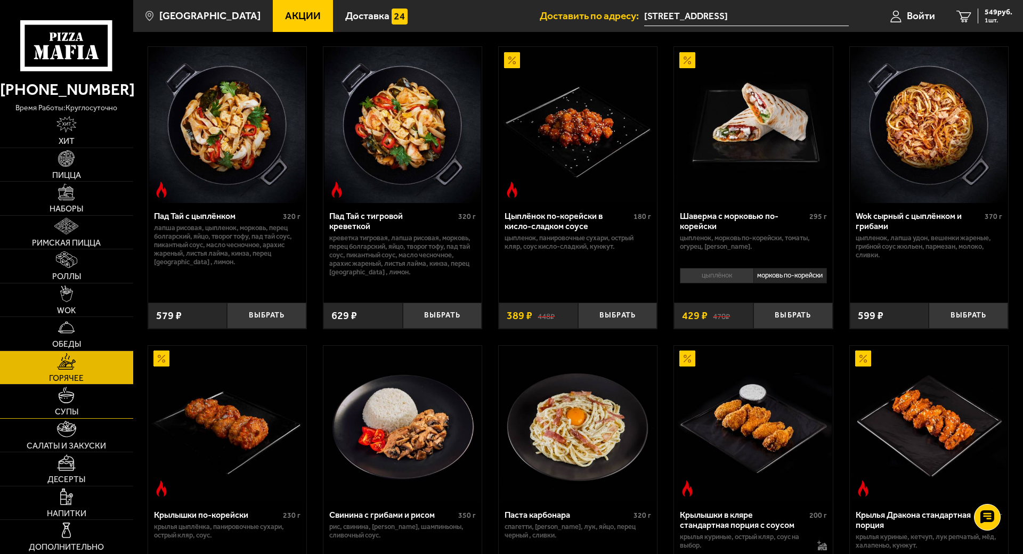
click at [79, 385] on link "Супы" at bounding box center [66, 402] width 133 height 34
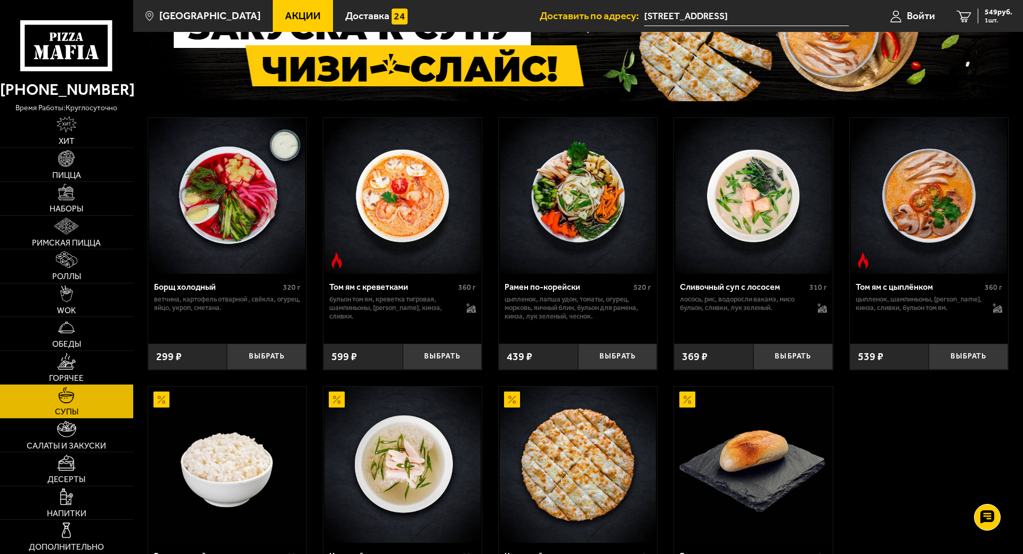
scroll to position [107, 0]
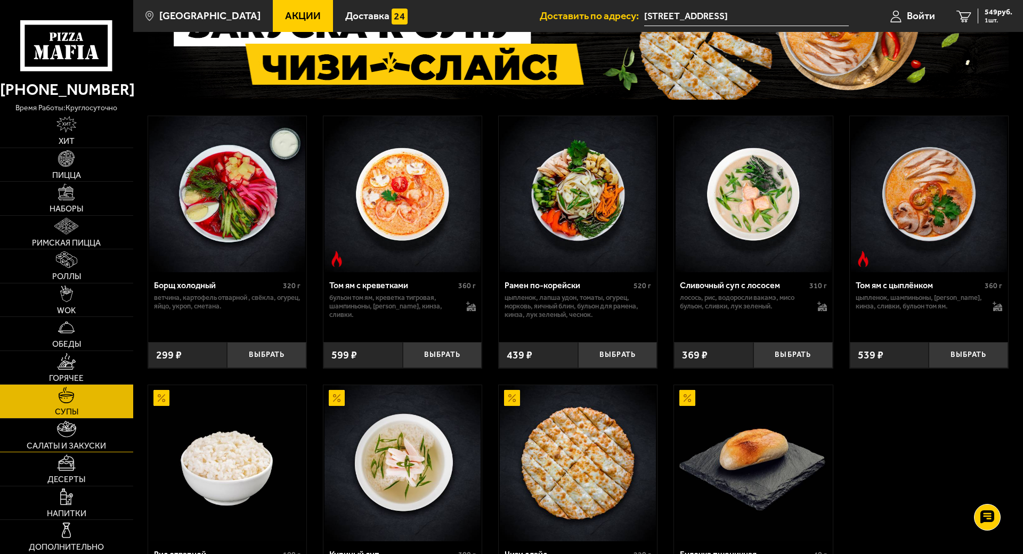
click at [86, 419] on link "Салаты и закуски" at bounding box center [66, 436] width 133 height 34
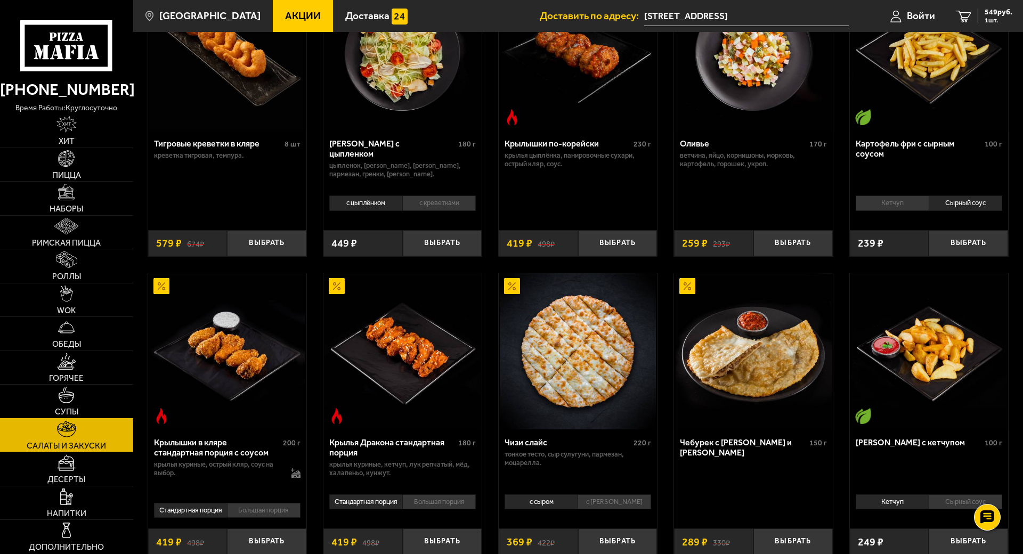
scroll to position [213, 0]
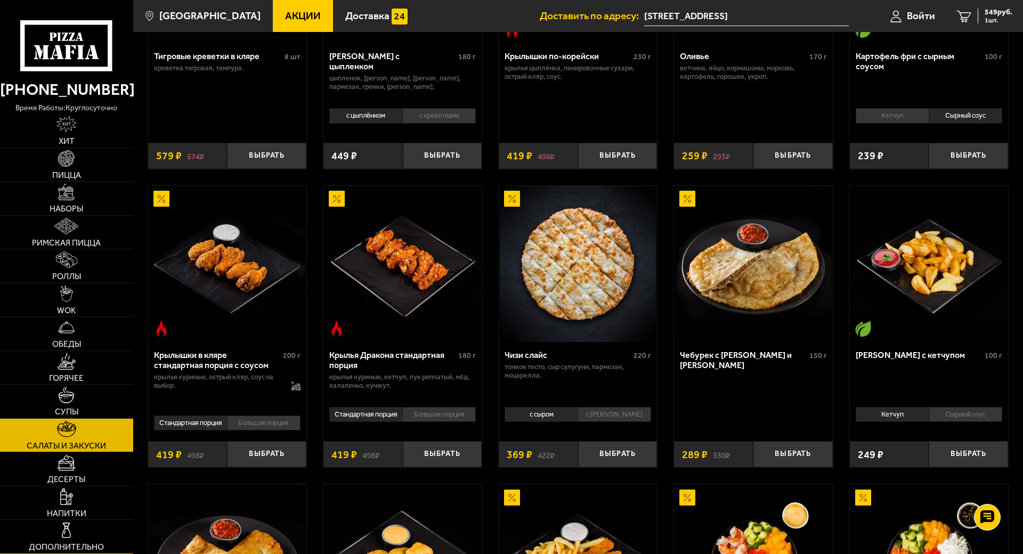
click at [69, 513] on img at bounding box center [66, 530] width 17 height 17
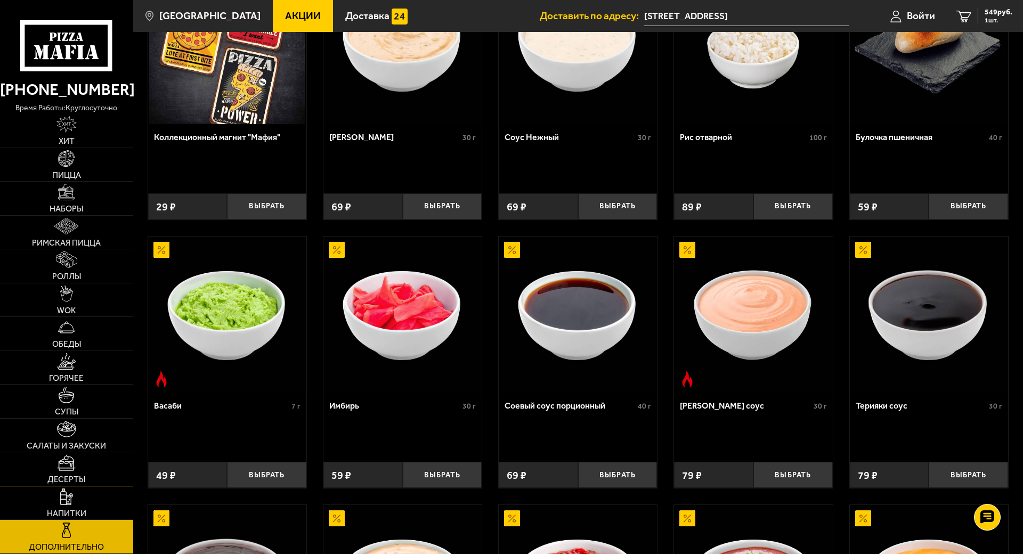
scroll to position [107, 0]
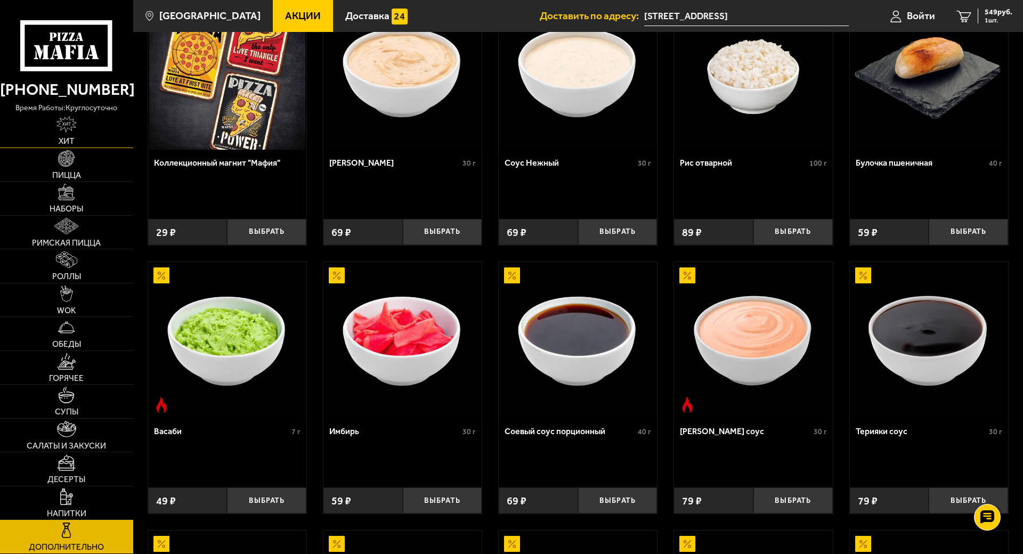
click at [98, 139] on link "Хит" at bounding box center [66, 131] width 133 height 34
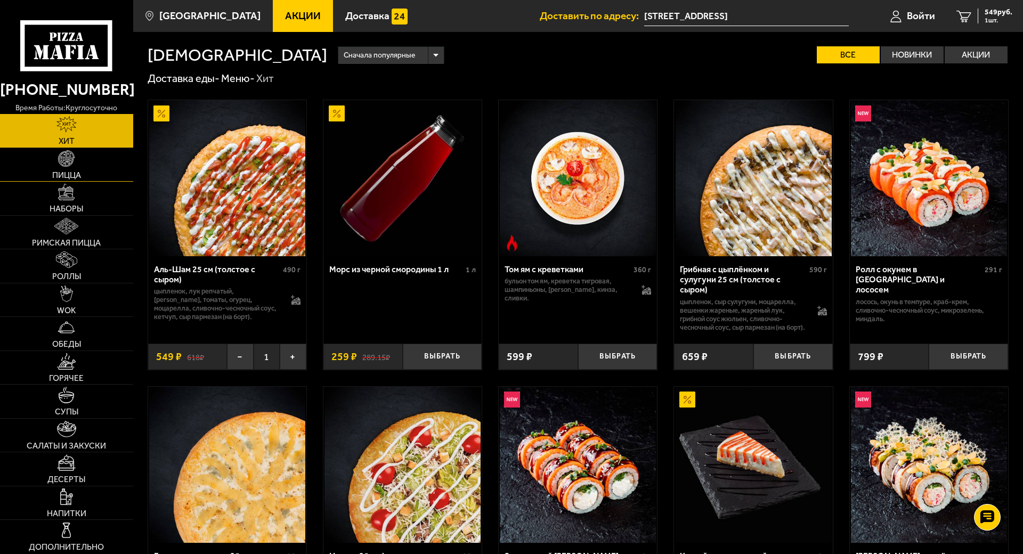
drag, startPoint x: 54, startPoint y: 163, endPoint x: 102, endPoint y: 178, distance: 50.4
click at [55, 163] on link "Пицца" at bounding box center [66, 165] width 133 height 34
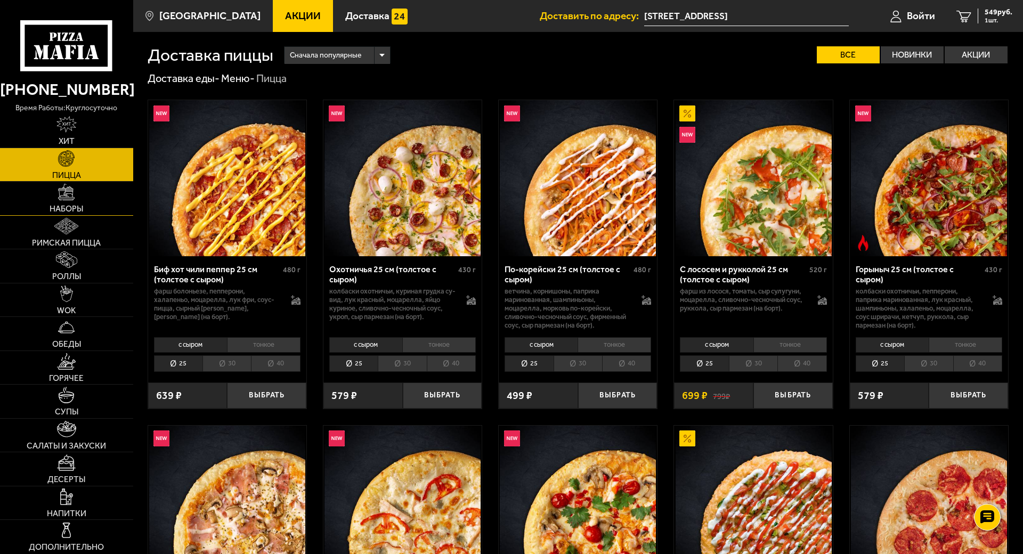
click at [103, 190] on link "Наборы" at bounding box center [66, 199] width 133 height 34
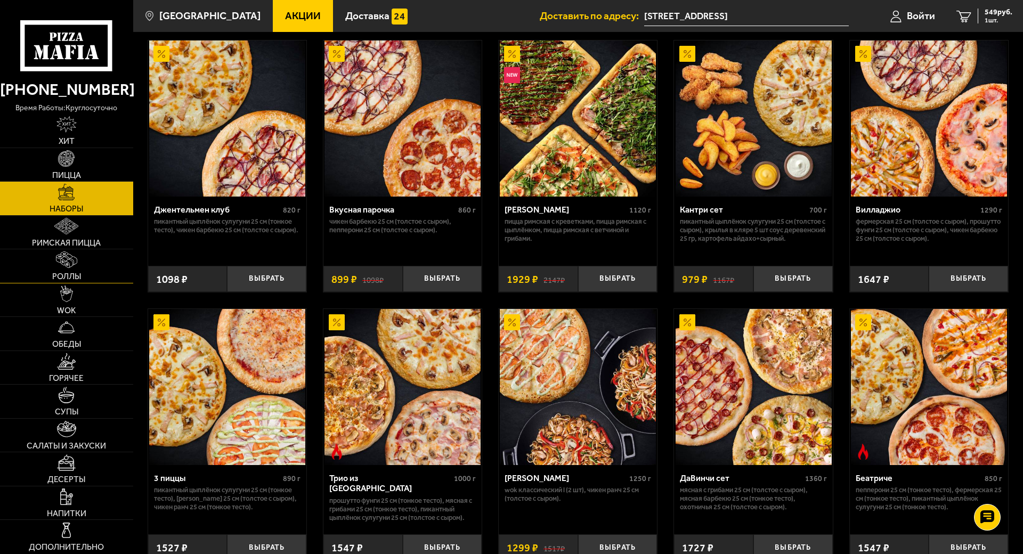
scroll to position [107, 0]
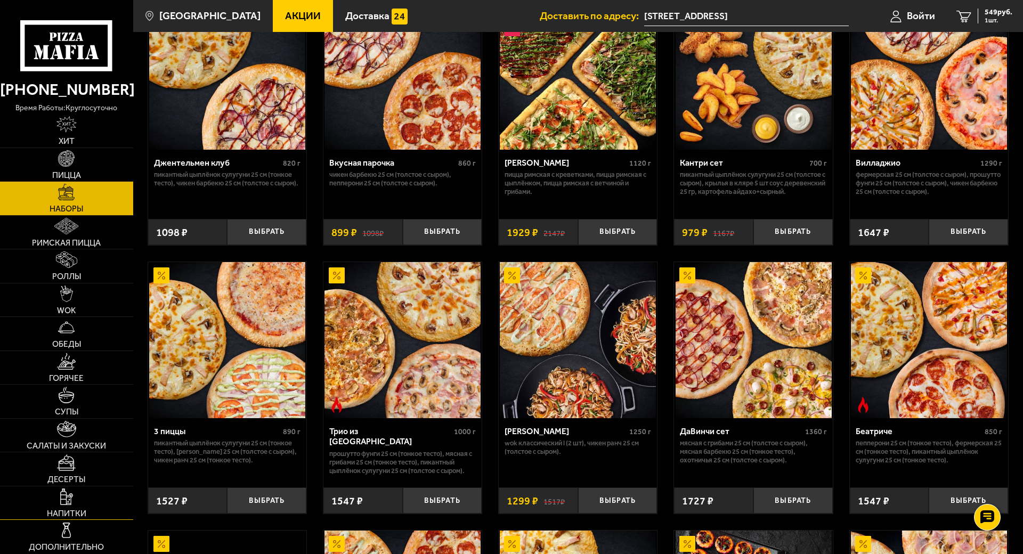
click at [81, 486] on link "Напитки" at bounding box center [66, 503] width 133 height 34
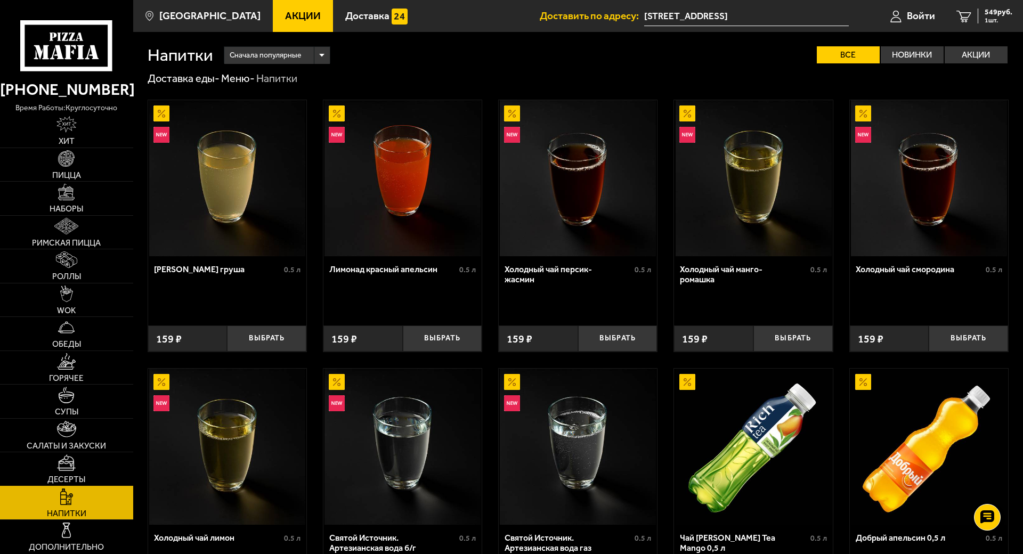
click at [79, 452] on link "Десерты" at bounding box center [66, 469] width 133 height 34
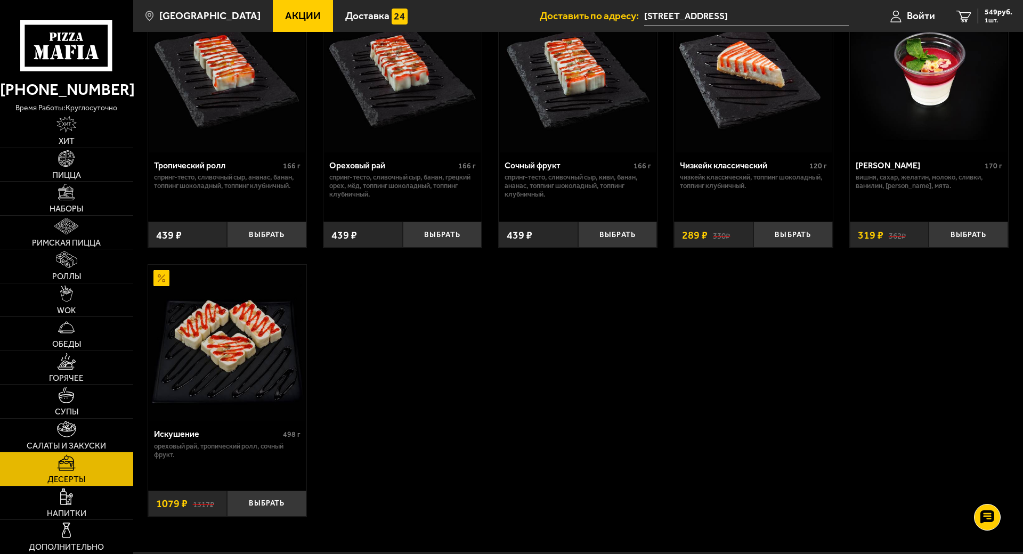
scroll to position [373, 0]
click at [75, 421] on img at bounding box center [66, 429] width 19 height 17
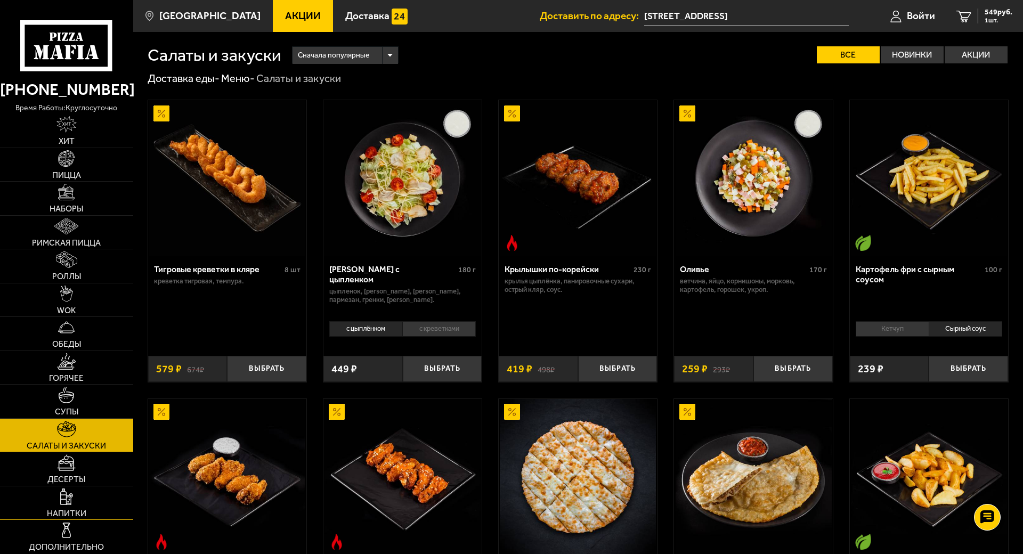
click at [65, 489] on img at bounding box center [66, 497] width 13 height 17
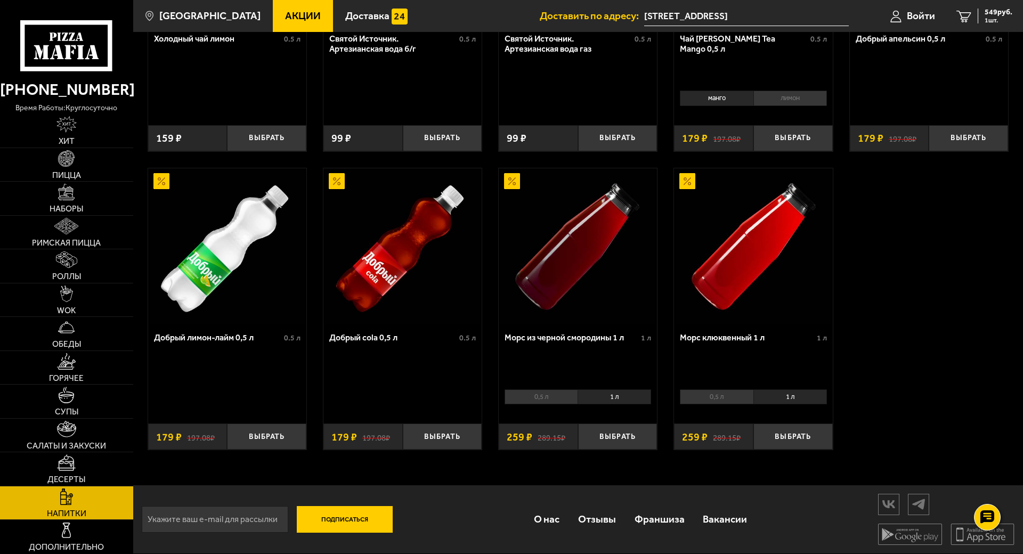
scroll to position [533, 0]
click at [799, 424] on button "Выбрать" at bounding box center [792, 437] width 79 height 26
click at [985, 11] on span "808 руб." at bounding box center [999, 12] width 28 height 7
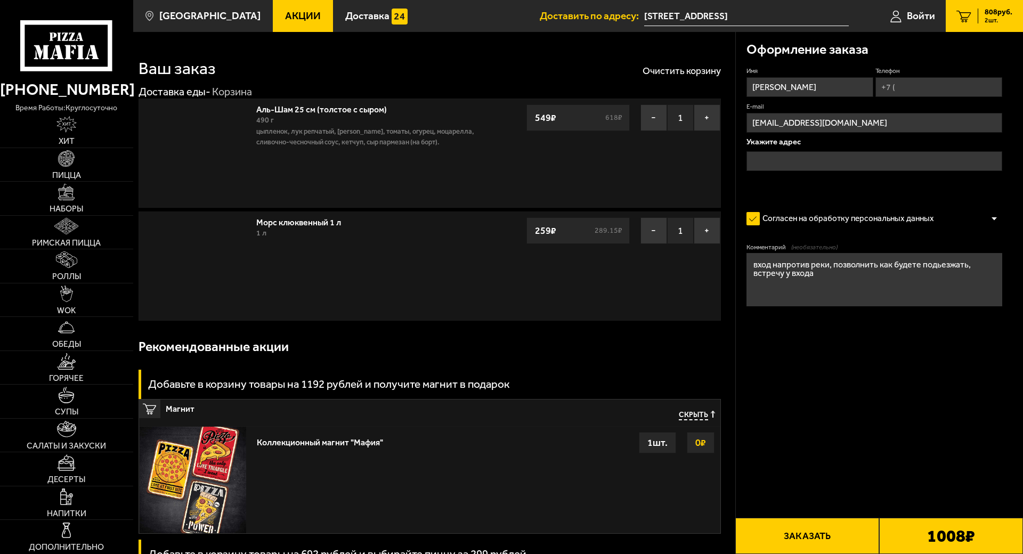
type input "[STREET_ADDRESS]"
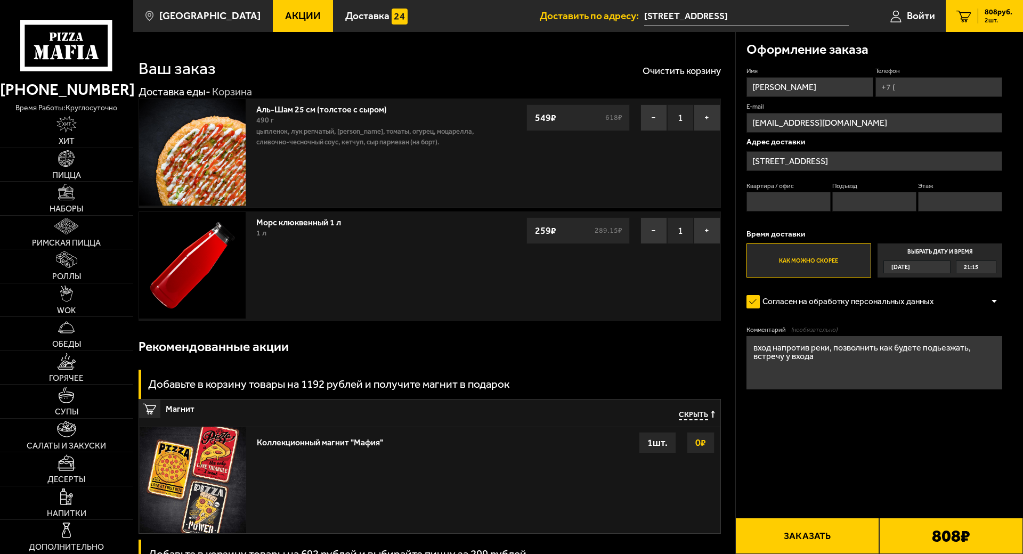
click at [927, 87] on input "Телефон" at bounding box center [938, 87] width 127 height 20
type input "+7 (951) 430-58-89"
click at [776, 208] on input "Квартира / офис" at bounding box center [788, 202] width 84 height 20
click at [818, 513] on button "Заказать" at bounding box center [807, 536] width 144 height 36
drag, startPoint x: 784, startPoint y: 188, endPoint x: 789, endPoint y: 190, distance: 6.0
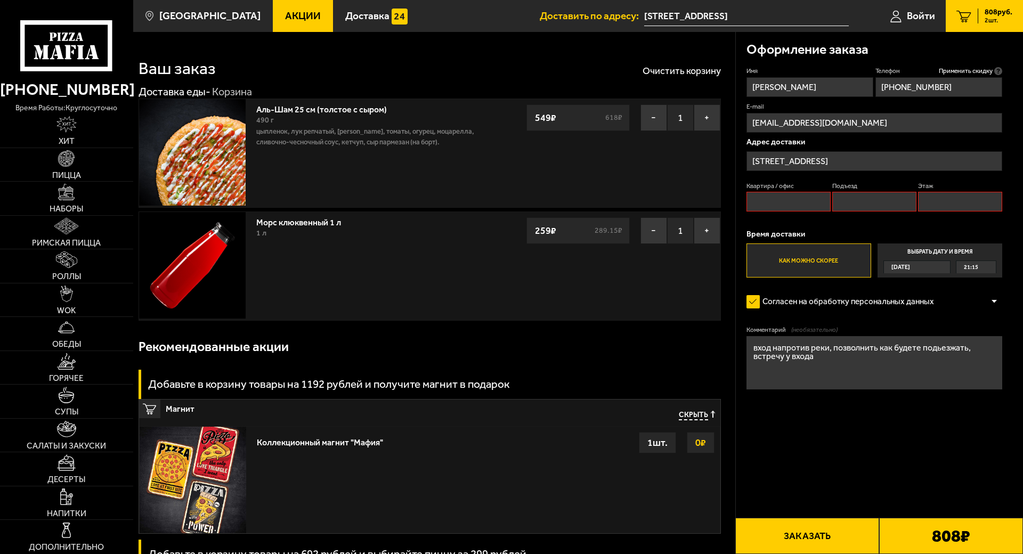
click at [785, 188] on label "Квартира / офис" at bounding box center [788, 186] width 84 height 9
click at [785, 192] on input "Квартира / офис" at bounding box center [788, 202] width 84 height 20
click at [791, 192] on input "Квартира / офис" at bounding box center [788, 202] width 84 height 20
type input "1"
click at [878, 196] on input "Подъезд" at bounding box center [874, 202] width 84 height 20
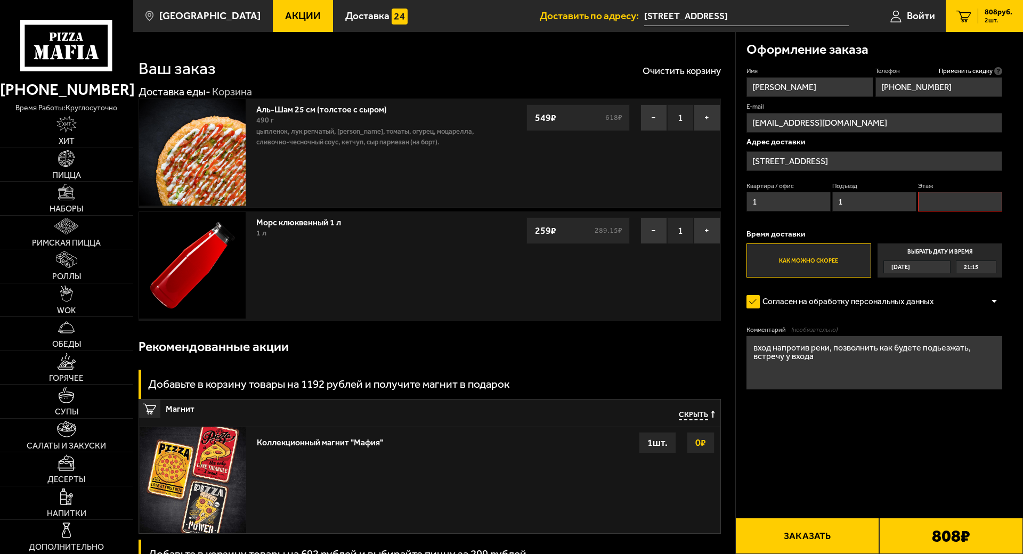
type input "1"
click at [945, 198] on input "1" at bounding box center [960, 202] width 84 height 20
type input "1"
click at [803, 426] on form "Имя Матвей Телефон Применить скидку Вы будете зарегистрированы автоматически. +…" at bounding box center [874, 260] width 256 height 386
click at [964, 349] on textarea "вход напротив реки, позволнить как будете подьезжать, встречу у входа" at bounding box center [874, 362] width 256 height 53
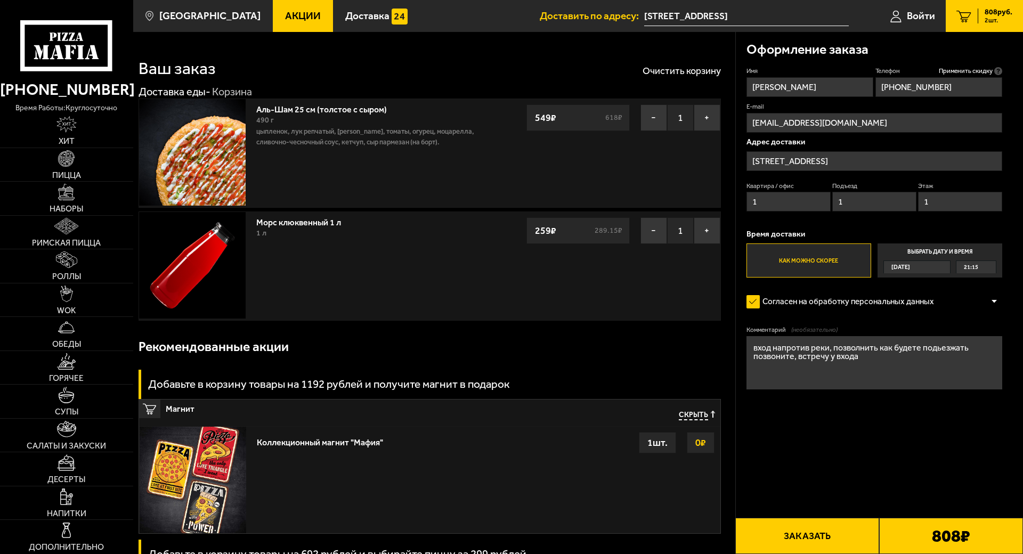
type textarea "вход напротив реки, позволнить как будете подьезжать позвоните, встречу у входа"
click at [797, 513] on button "Заказать" at bounding box center [807, 536] width 144 height 36
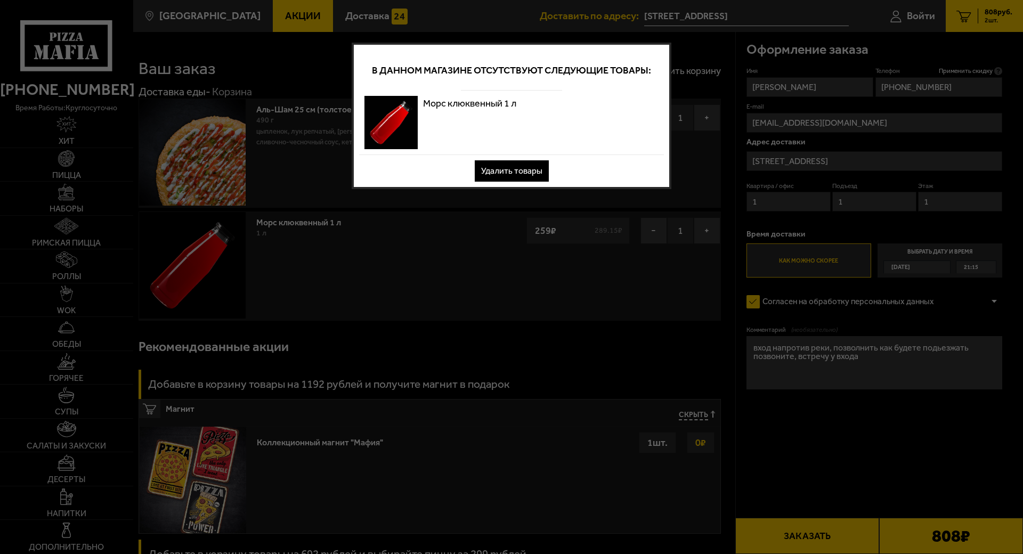
click at [523, 167] on button "Удалить товары" at bounding box center [512, 170] width 74 height 21
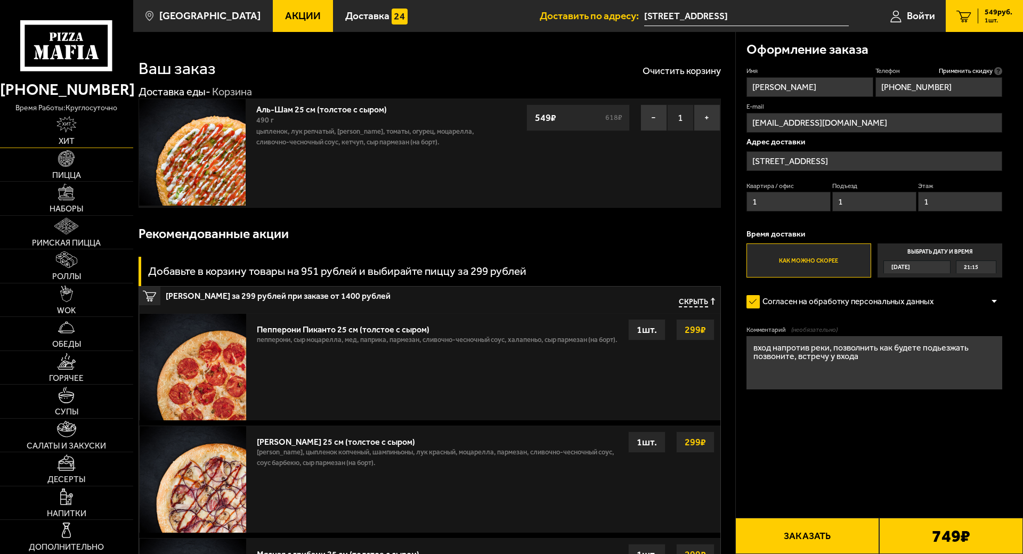
click at [74, 119] on img at bounding box center [66, 124] width 20 height 17
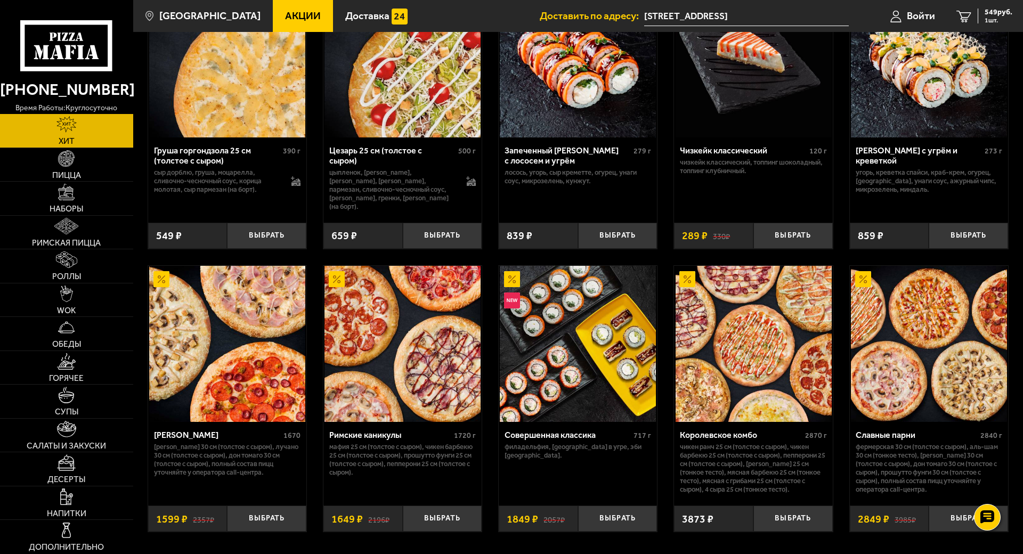
scroll to position [315, 0]
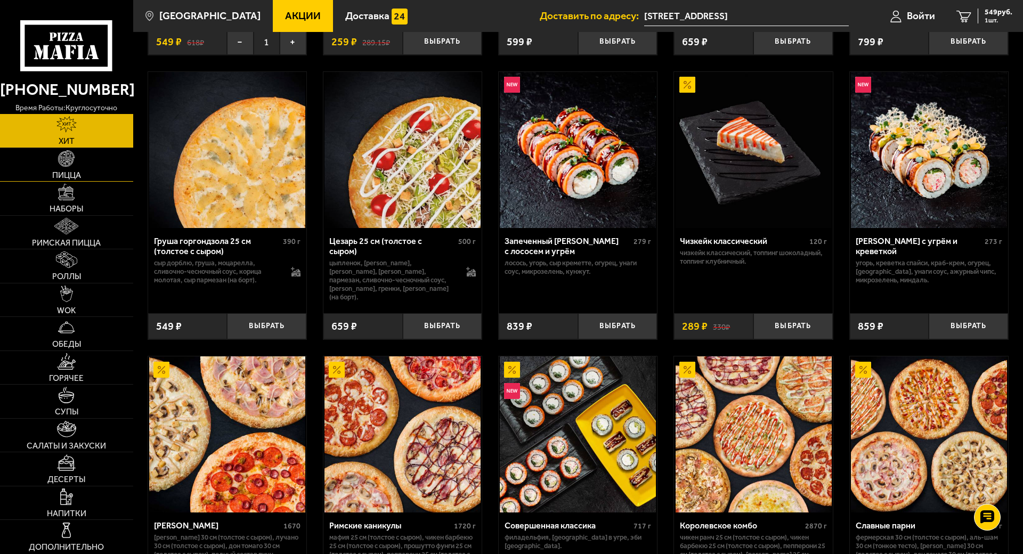
click at [74, 171] on span "Пицца" at bounding box center [66, 175] width 29 height 9
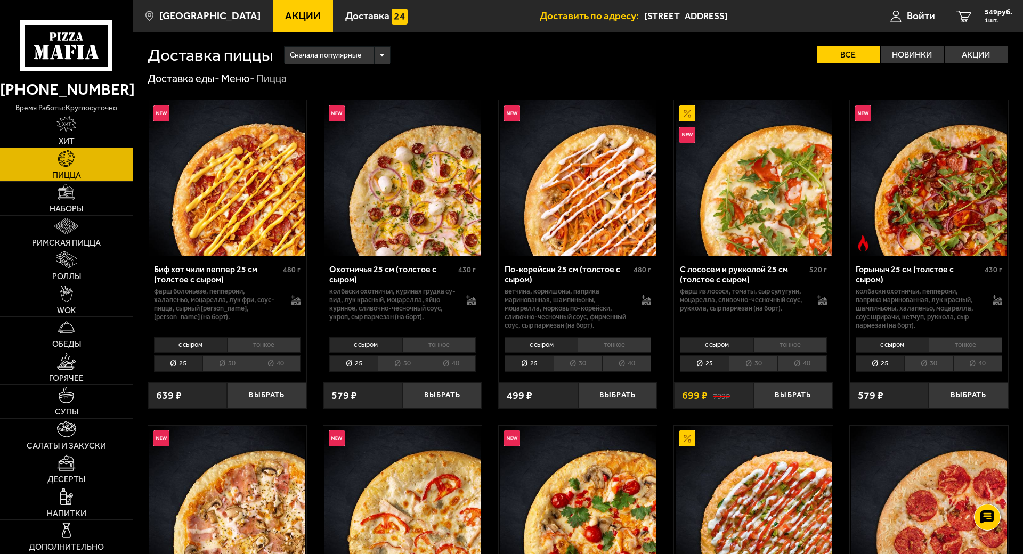
click at [215, 361] on li "30" at bounding box center [226, 363] width 48 height 17
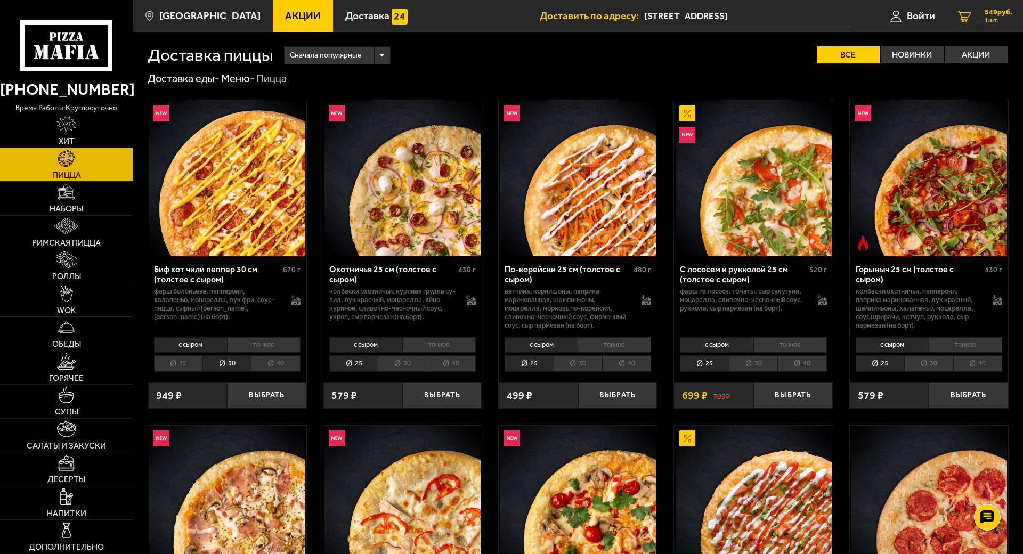
click at [994, 13] on span "549 руб." at bounding box center [999, 12] width 28 height 7
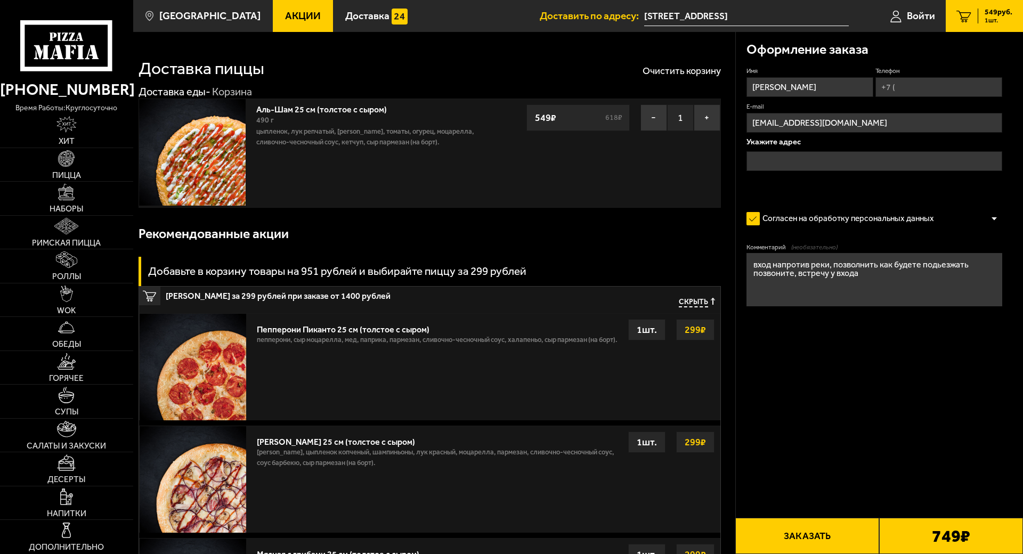
type input "[STREET_ADDRESS]"
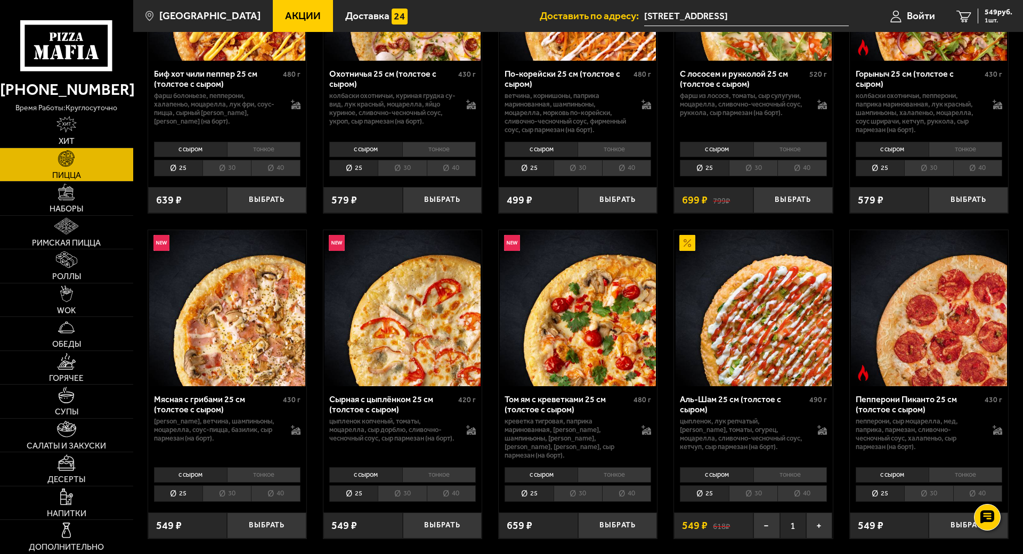
scroll to position [107, 0]
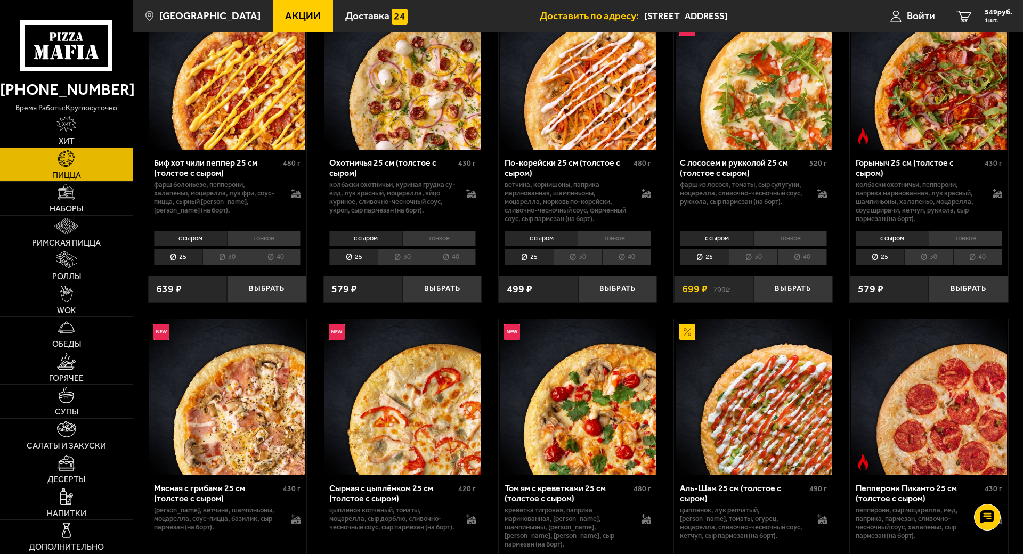
click at [219, 263] on li "30" at bounding box center [226, 257] width 48 height 17
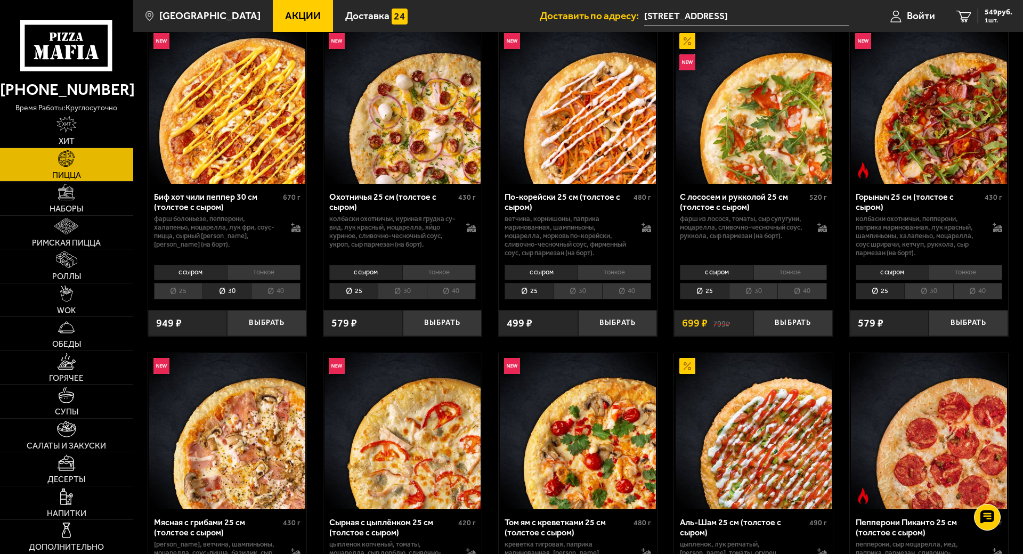
scroll to position [0, 0]
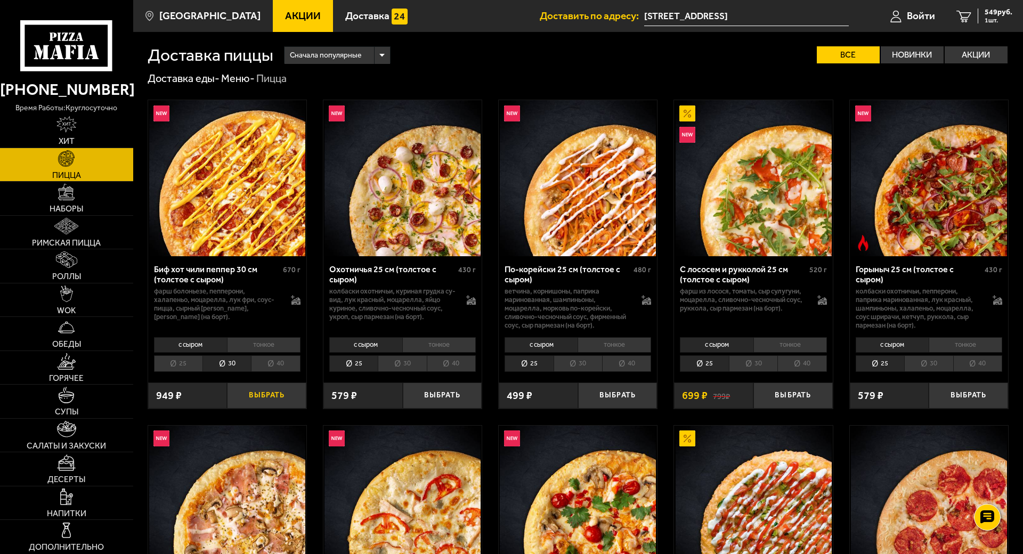
click at [263, 395] on button "Выбрать" at bounding box center [266, 396] width 79 height 26
click at [980, 14] on span "1498 руб." at bounding box center [996, 12] width 32 height 7
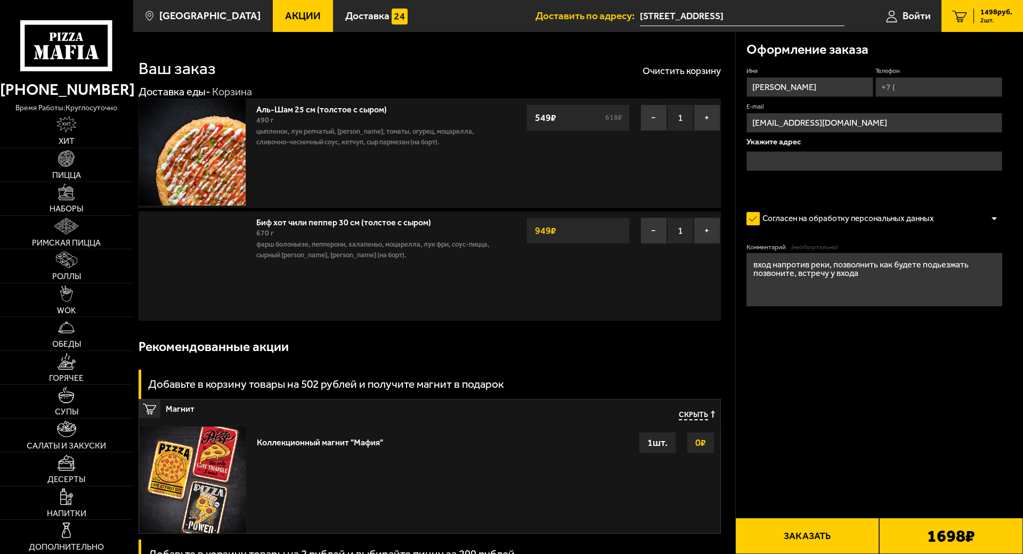
type input "[STREET_ADDRESS]"
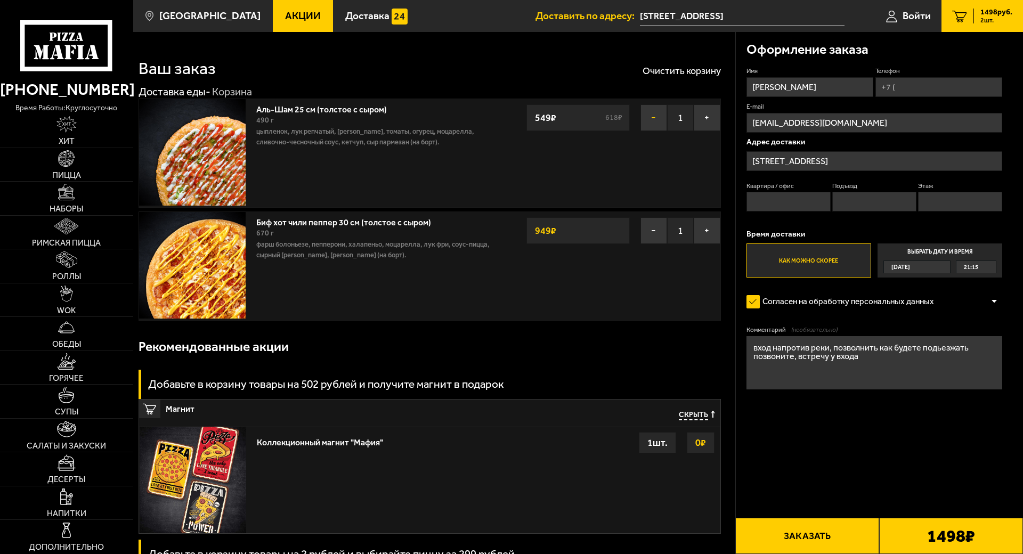
click at [654, 121] on button "−" at bounding box center [653, 117] width 27 height 27
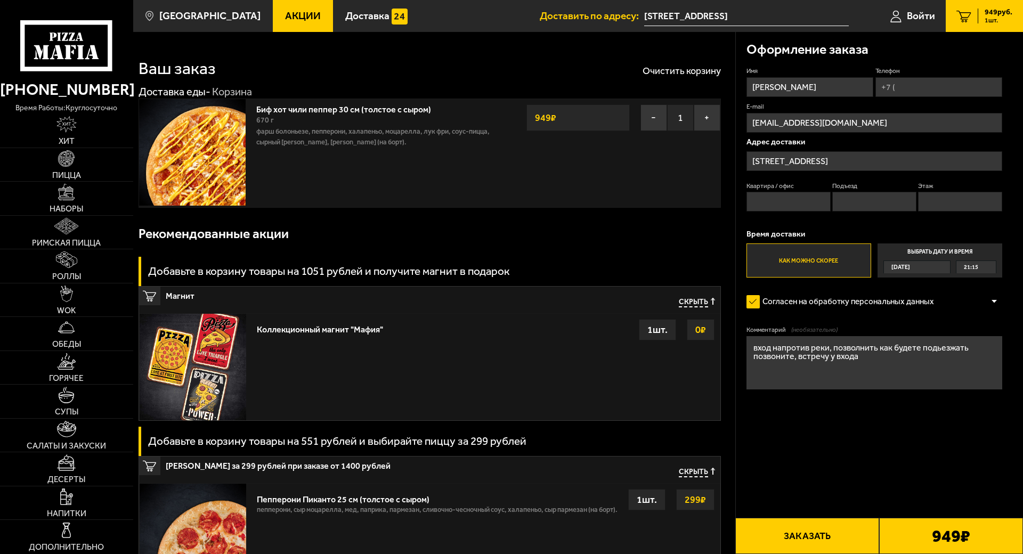
click at [841, 513] on button "Заказать" at bounding box center [807, 536] width 144 height 36
click at [784, 199] on input "Квартира / офис" at bounding box center [788, 202] width 84 height 20
type input "1"
click at [861, 199] on input "Подъезд" at bounding box center [874, 202] width 84 height 20
type input "1"
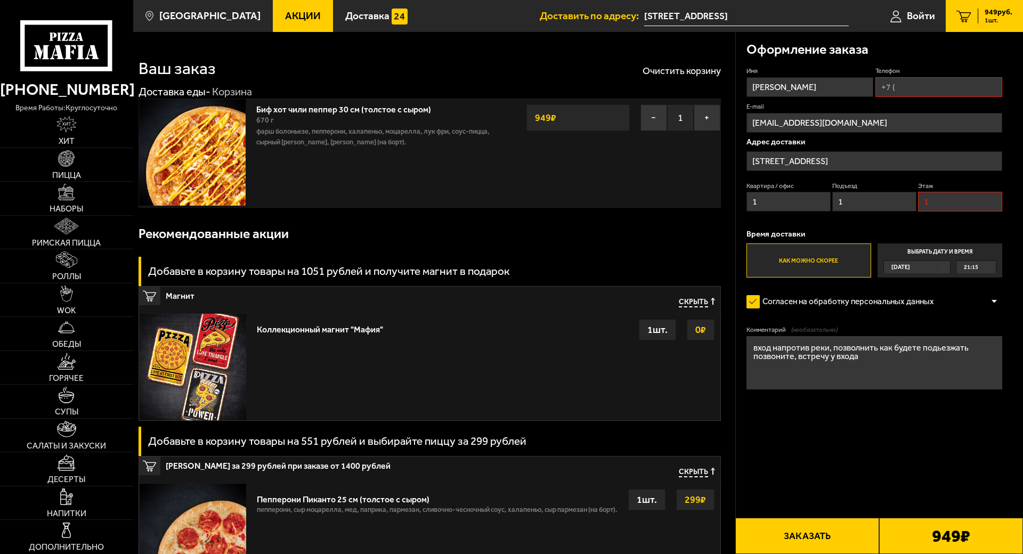
click at [942, 201] on input "1" at bounding box center [960, 202] width 84 height 20
type input "1"
click at [813, 513] on button "Заказать" at bounding box center [807, 536] width 144 height 36
click at [812, 513] on button "Заказать" at bounding box center [807, 536] width 144 height 36
click at [839, 513] on button "Заказать" at bounding box center [807, 536] width 144 height 36
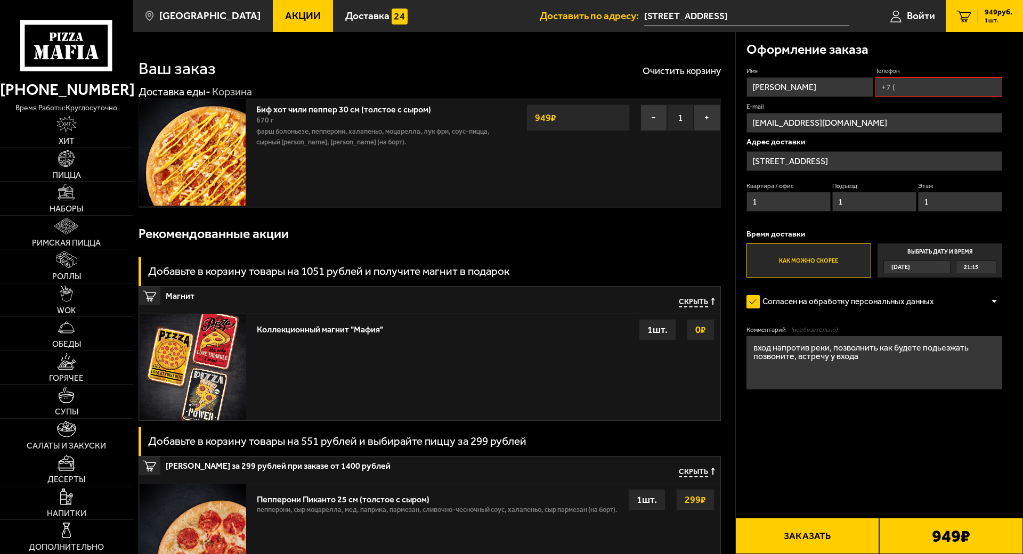
click at [828, 513] on button "Заказать" at bounding box center [807, 536] width 144 height 36
click at [911, 93] on input "Телефон" at bounding box center [938, 87] width 127 height 20
type input "+7 (951) 430-58-89"
click at [815, 513] on button "Заказать" at bounding box center [807, 536] width 144 height 36
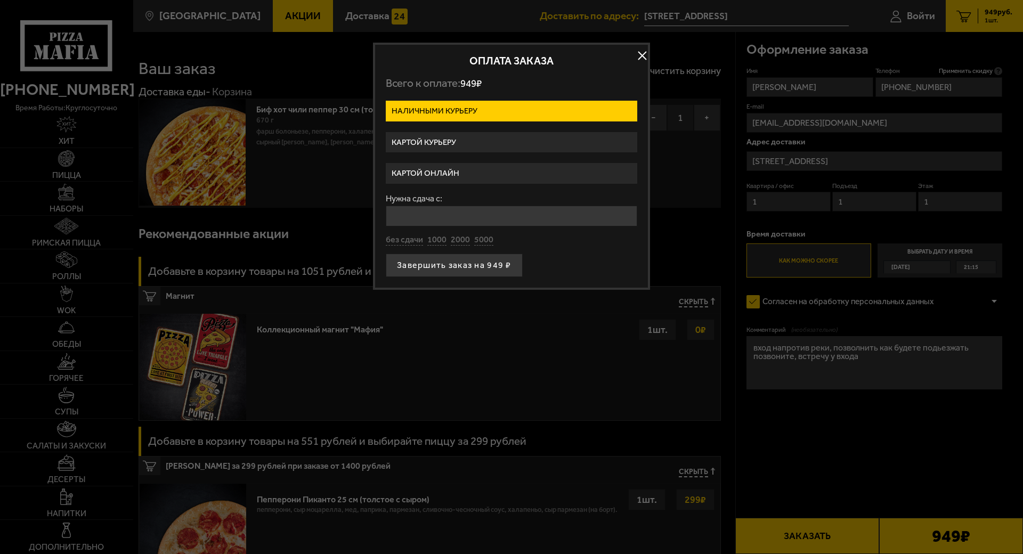
click at [458, 176] on label "Картой онлайн" at bounding box center [511, 173] width 251 height 21
click at [0, 0] on input "Картой онлайн" at bounding box center [0, 0] width 0 height 0
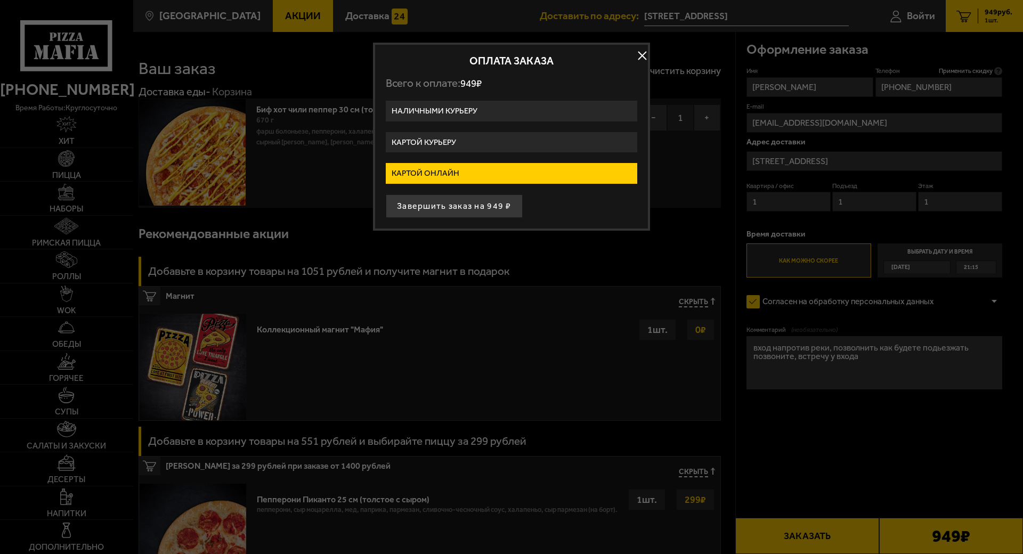
click at [459, 148] on label "Картой курьеру" at bounding box center [511, 142] width 251 height 21
click at [0, 0] on input "Картой курьеру" at bounding box center [0, 0] width 0 height 0
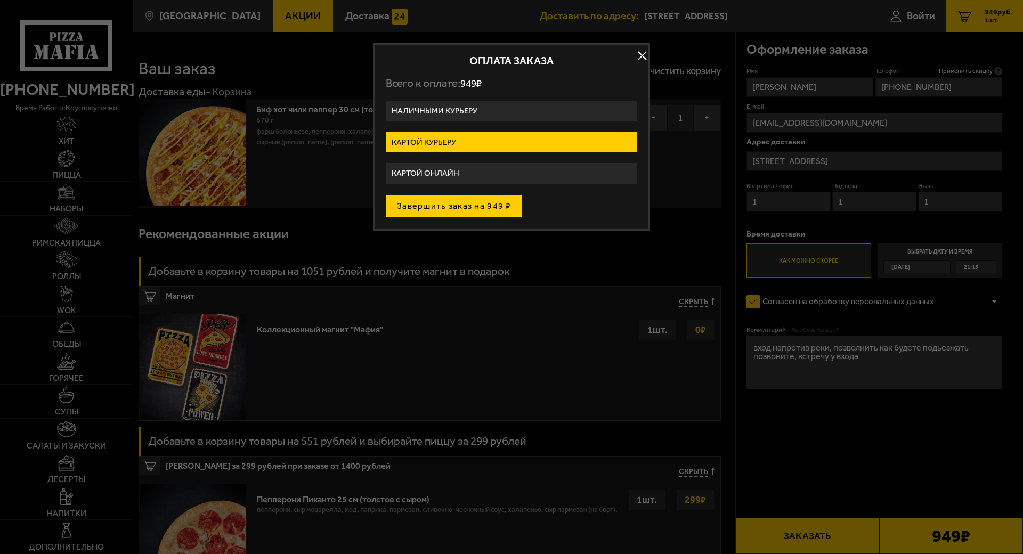
click at [460, 206] on button "Завершить заказ на 949 ₽" at bounding box center [454, 205] width 137 height 23
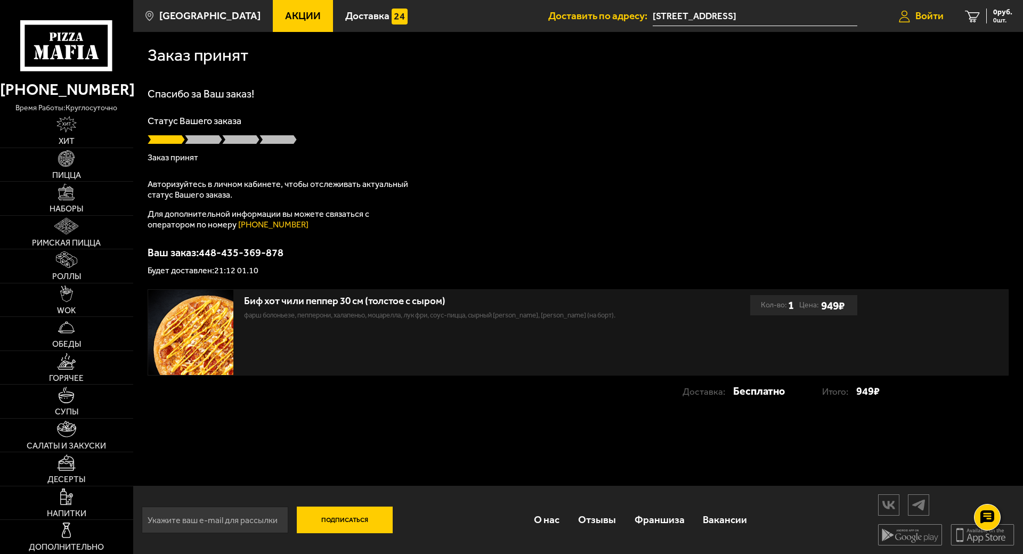
click at [938, 9] on link "Войти" at bounding box center [921, 16] width 66 height 32
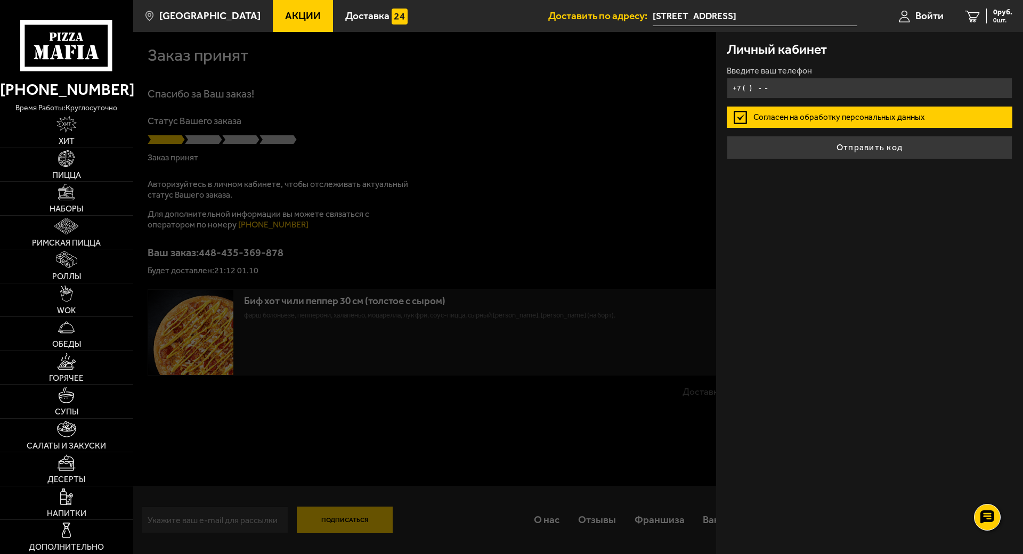
type input "+7 ( ) - -"
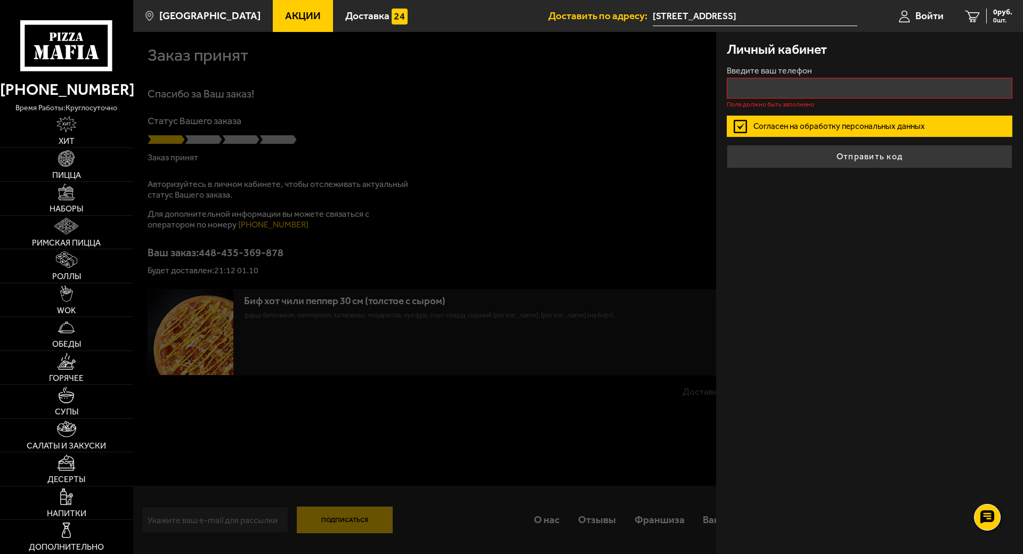
click at [832, 120] on label "Согласен на обработку персональных данных" at bounding box center [870, 126] width 286 height 21
click at [0, 0] on input "Согласен на обработку персональных данных" at bounding box center [0, 0] width 0 height 0
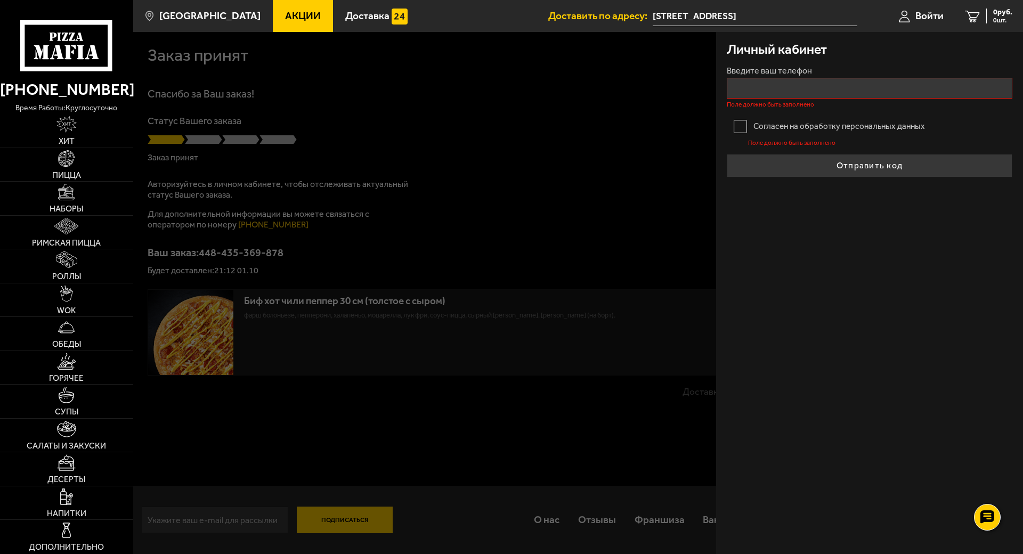
drag, startPoint x: 735, startPoint y: 133, endPoint x: 747, endPoint y: 121, distance: 16.6
click at [735, 132] on label "Согласен на обработку персональных данных" at bounding box center [870, 126] width 286 height 21
click at [0, 0] on input "Согласен на обработку персональных данных" at bounding box center [0, 0] width 0 height 0
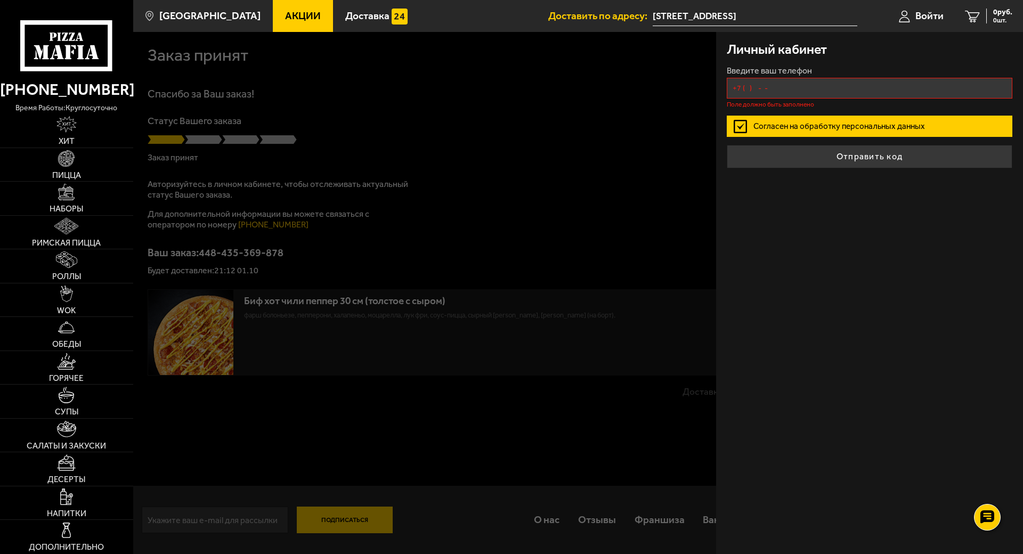
click at [771, 94] on input "+7 ( ) - -" at bounding box center [870, 88] width 286 height 21
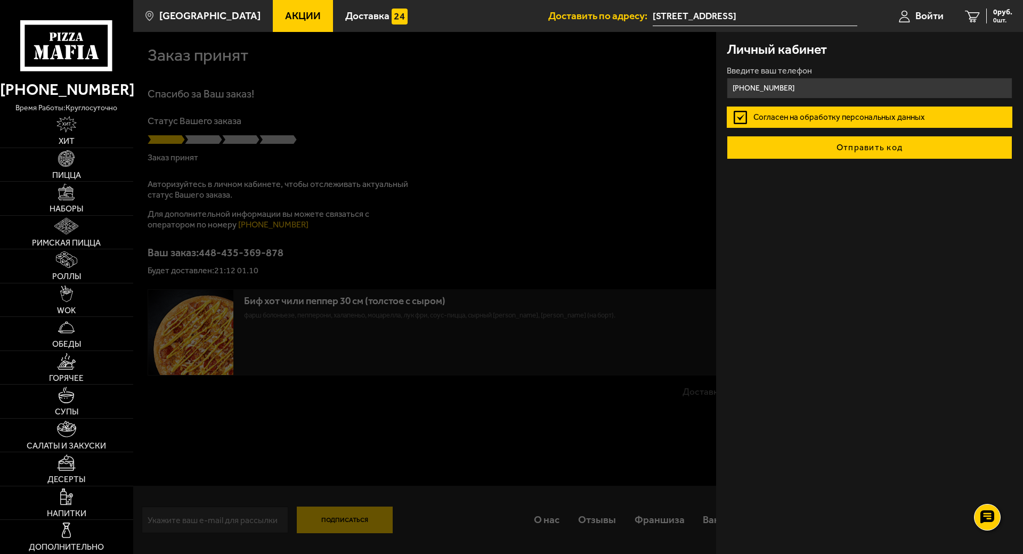
type input "+7 (951) 430-58-89"
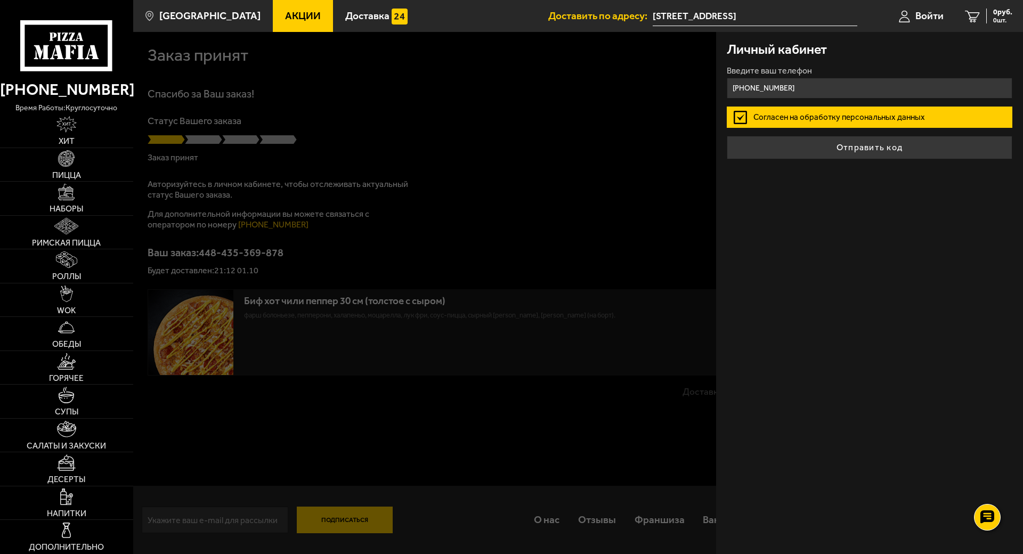
click at [850, 152] on button "Отправить код" at bounding box center [870, 147] width 286 height 23
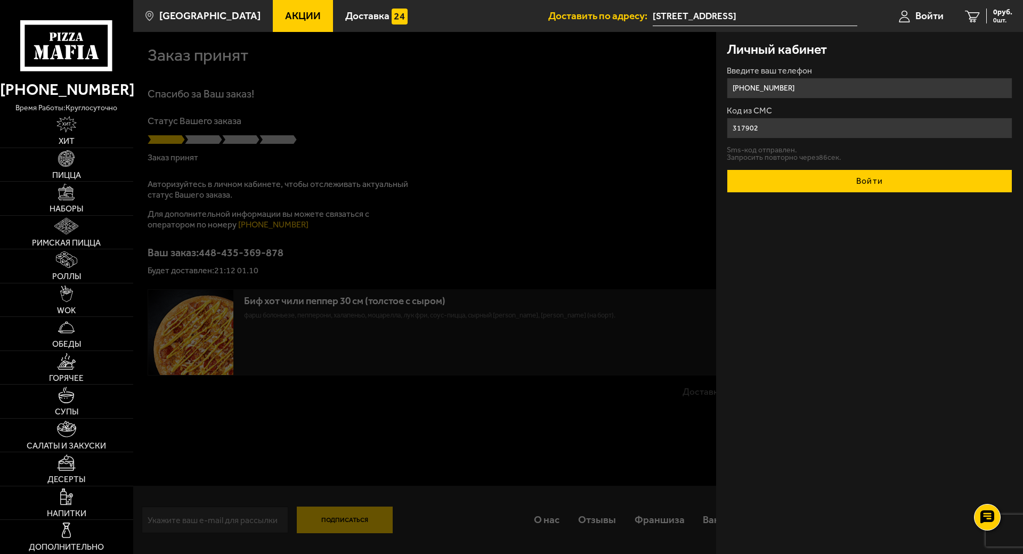
type input "317902"
click at [875, 186] on button "Войти" at bounding box center [870, 180] width 286 height 23
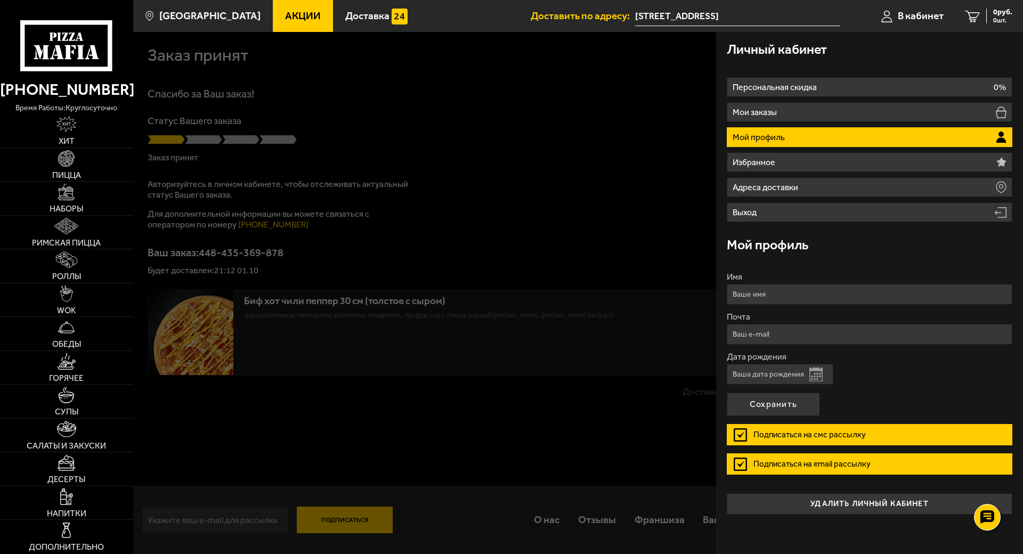
click at [557, 246] on div at bounding box center [644, 309] width 1023 height 554
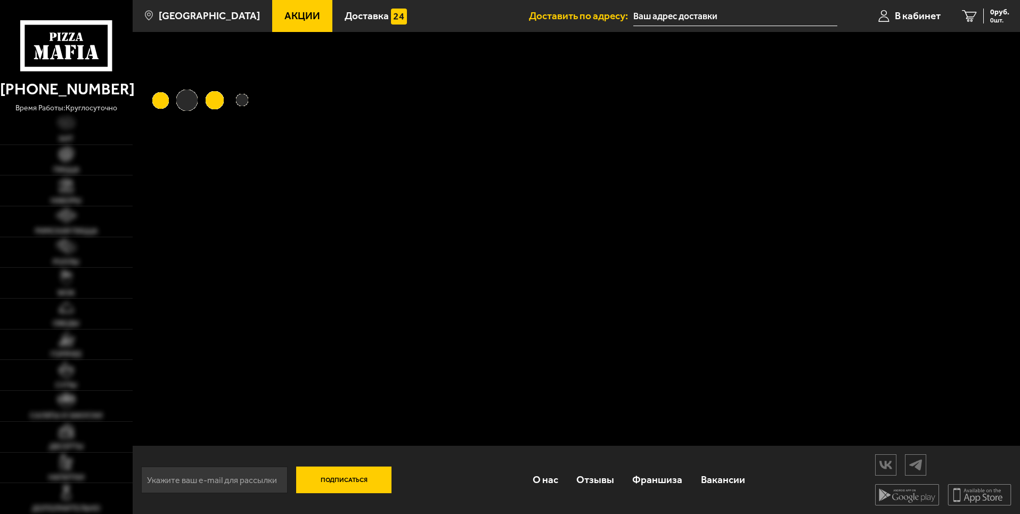
type input "[STREET_ADDRESS]"
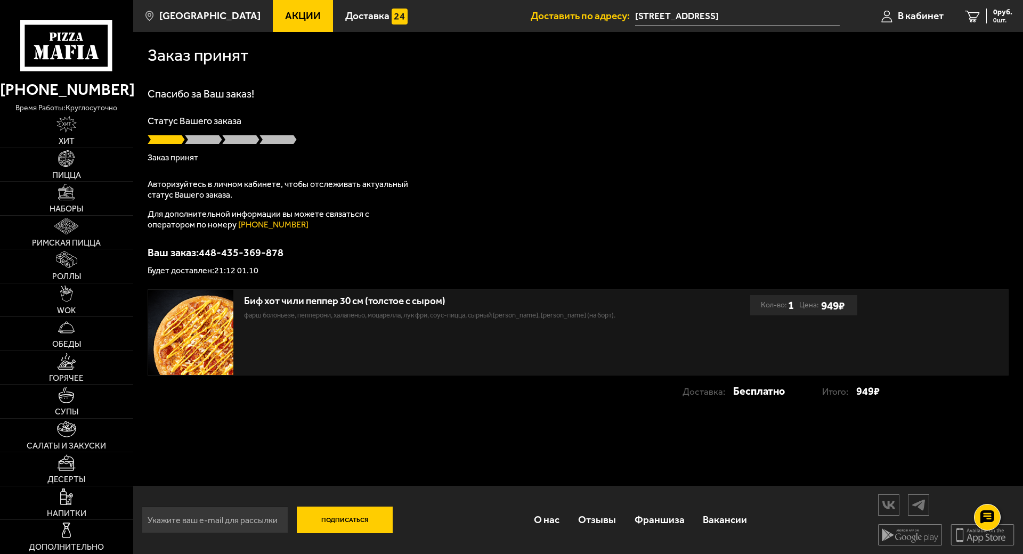
scroll to position [1, 0]
click at [906, 17] on span "В кабинет" at bounding box center [921, 16] width 46 height 10
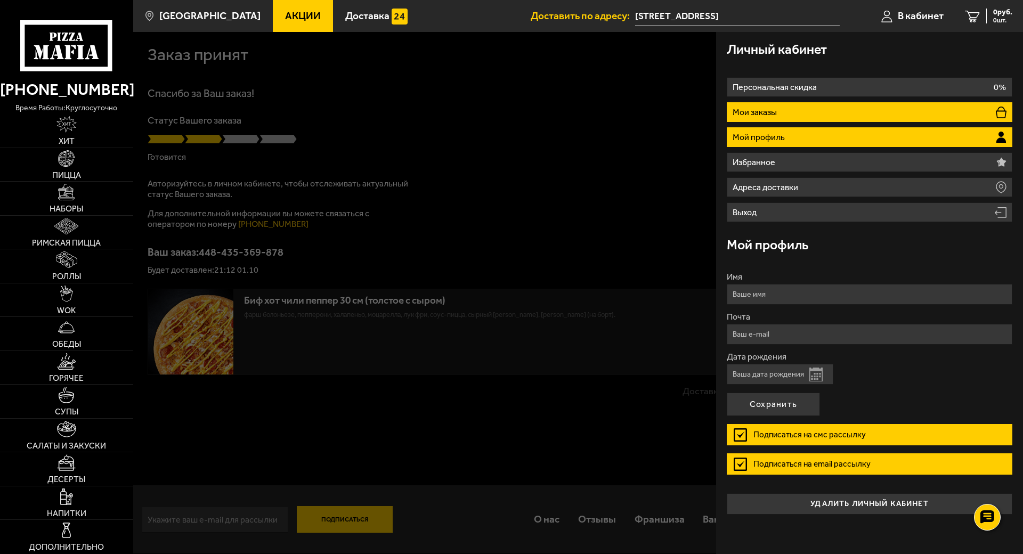
click at [783, 111] on li "Мои заказы" at bounding box center [870, 112] width 286 height 20
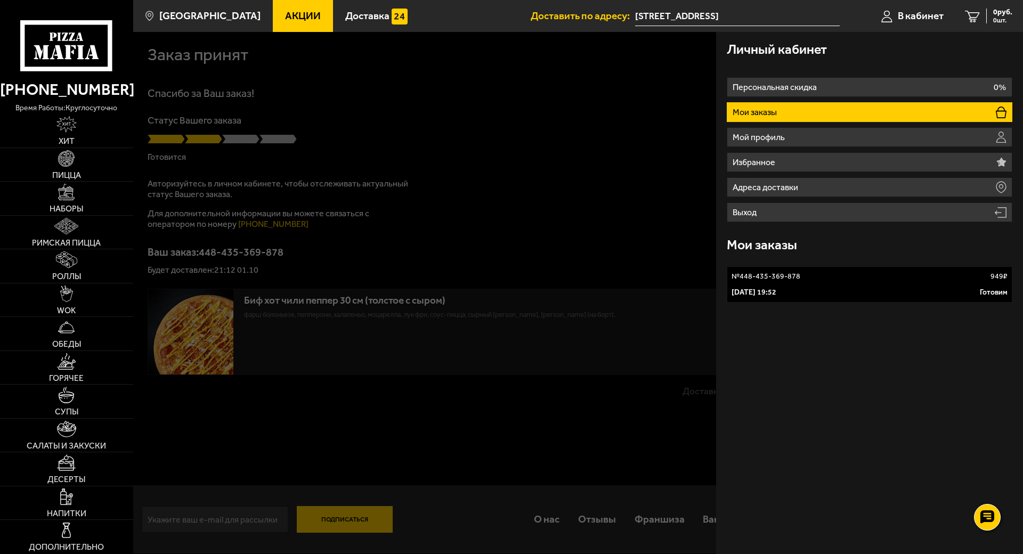
click at [835, 283] on link "№ 448-435-369-878 949 ₽ [DATE] 19:52 Готовим" at bounding box center [870, 284] width 286 height 36
